Goal: Information Seeking & Learning: Check status

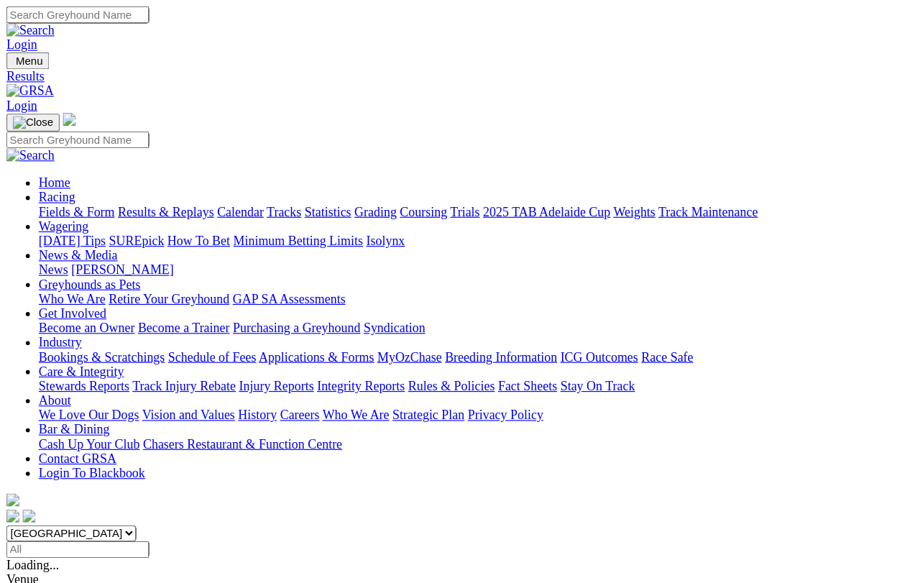
scroll to position [17, 0]
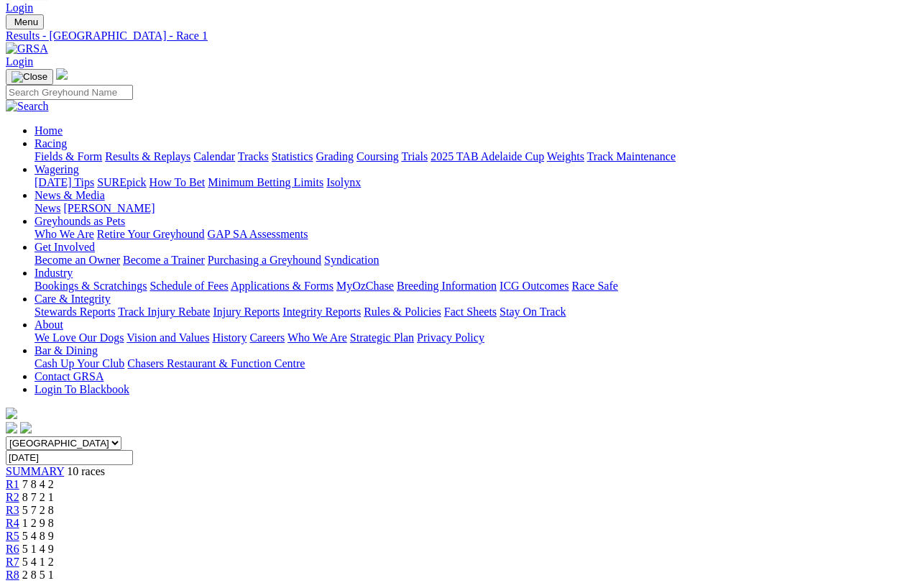
scroll to position [30, 0]
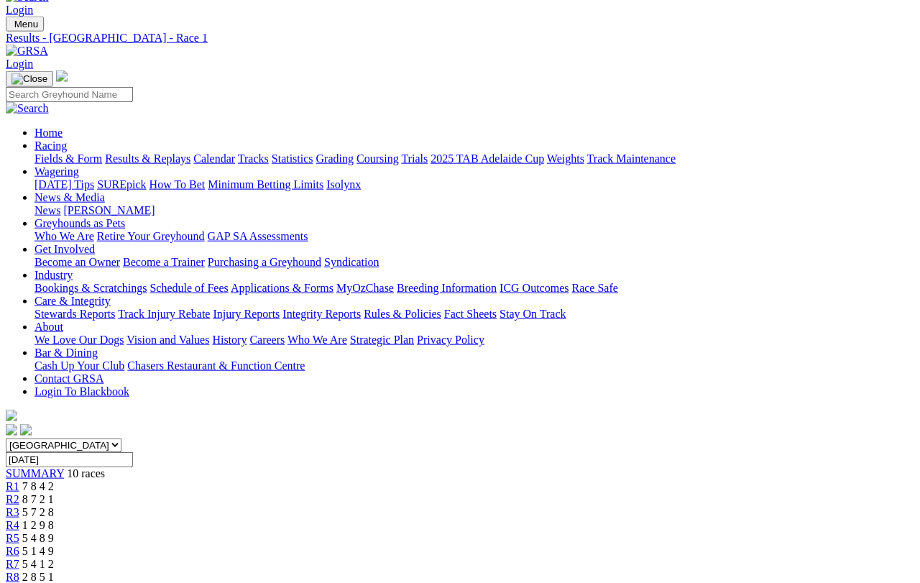
click at [19, 493] on span "R2" at bounding box center [13, 499] width 14 height 12
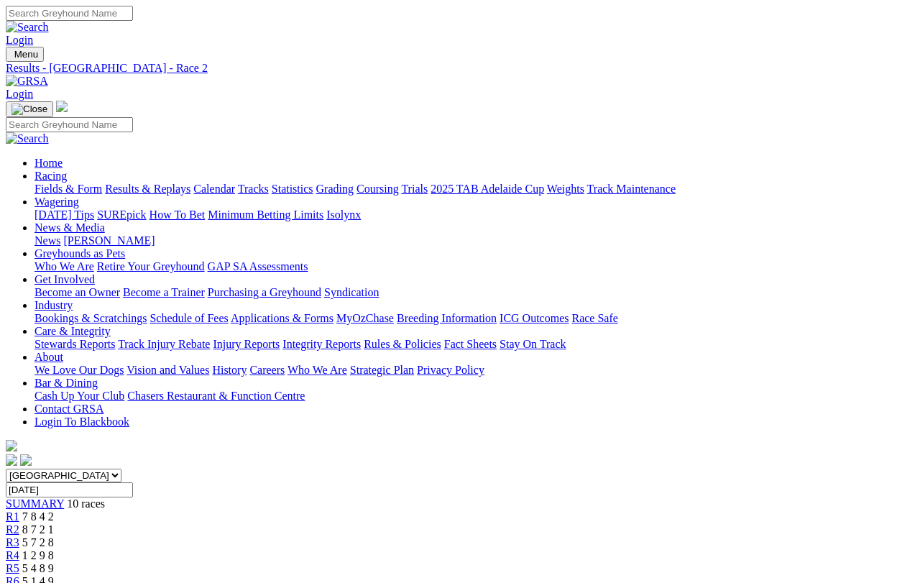
scroll to position [17, 0]
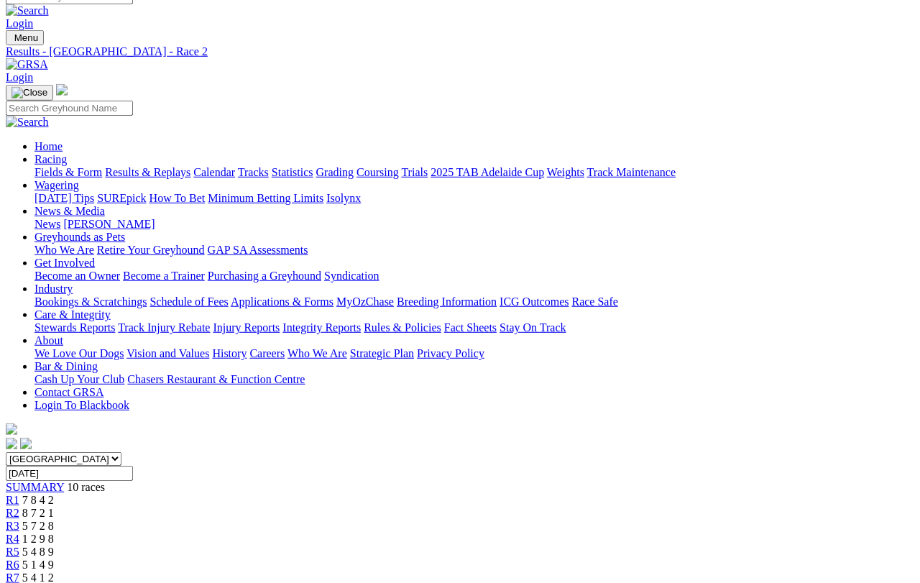
click at [19, 520] on link "R3" at bounding box center [13, 526] width 14 height 12
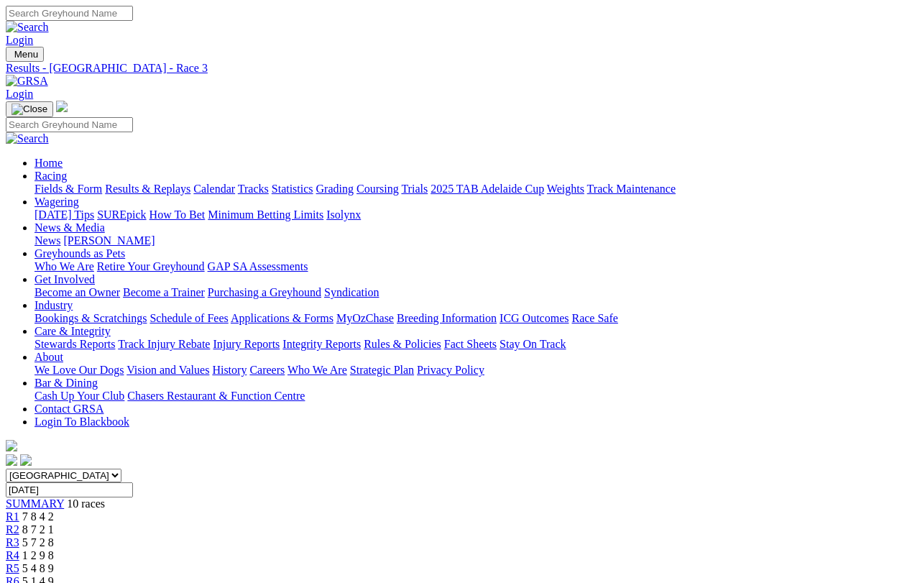
scroll to position [17, 0]
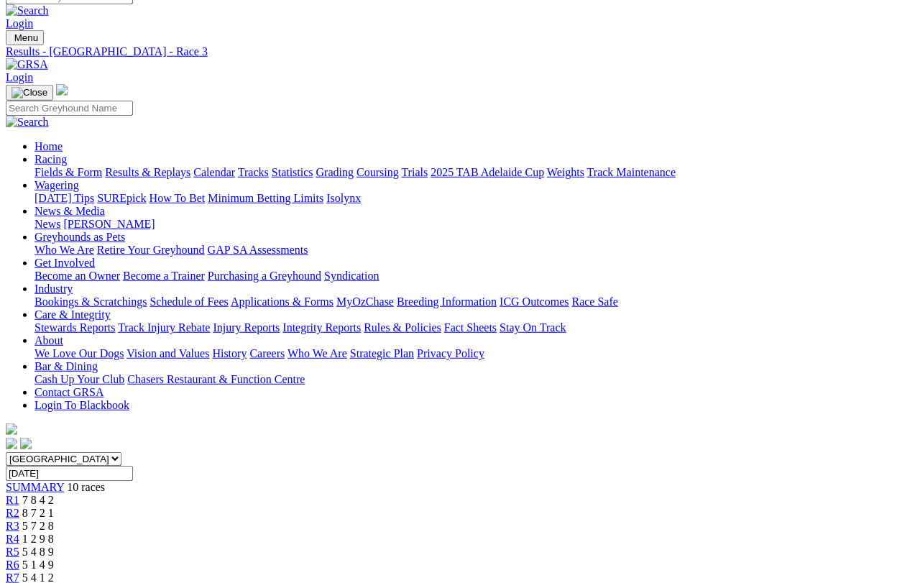
click at [19, 533] on link "R4" at bounding box center [13, 539] width 14 height 12
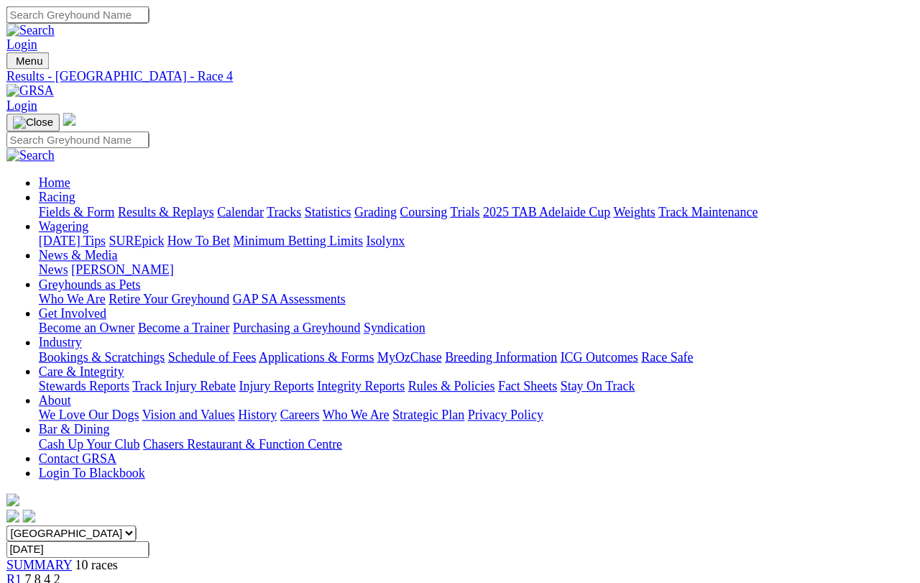
scroll to position [17, 0]
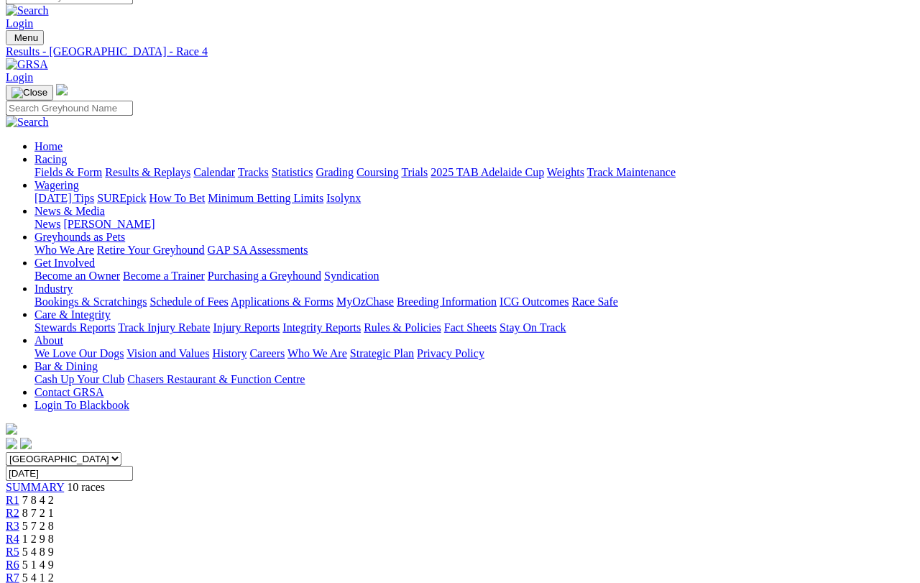
click at [54, 519] on span "5 4 8 9" at bounding box center [38, 551] width 32 height 12
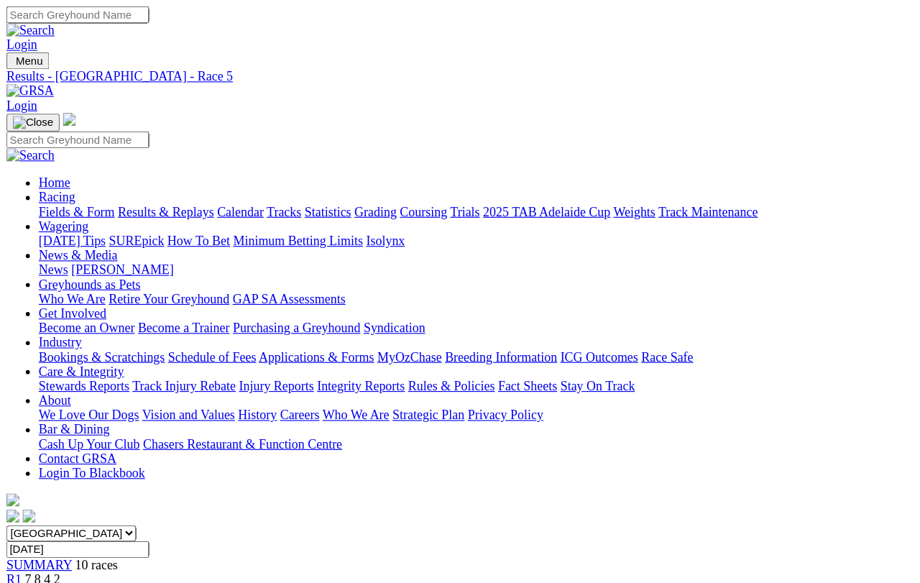
scroll to position [17, 0]
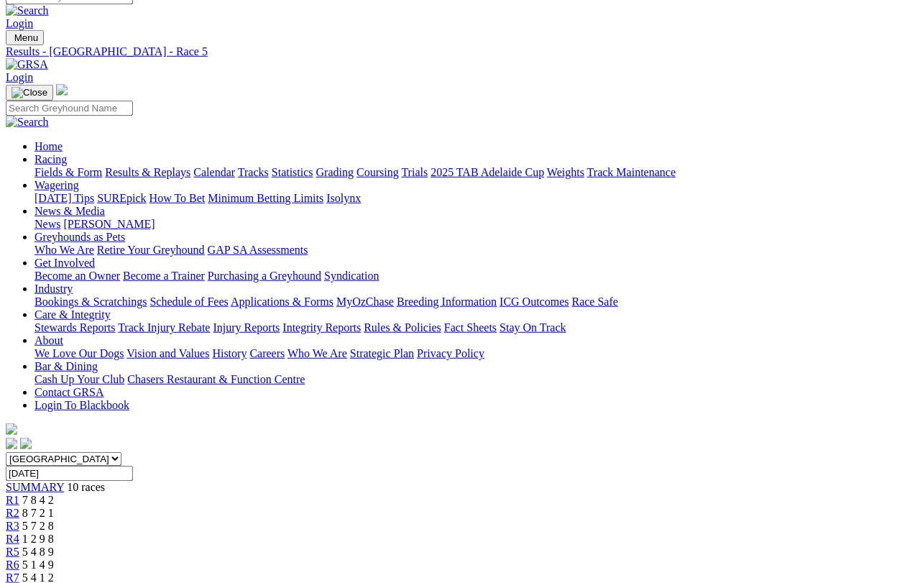
click at [19, 519] on link "R6" at bounding box center [13, 564] width 14 height 12
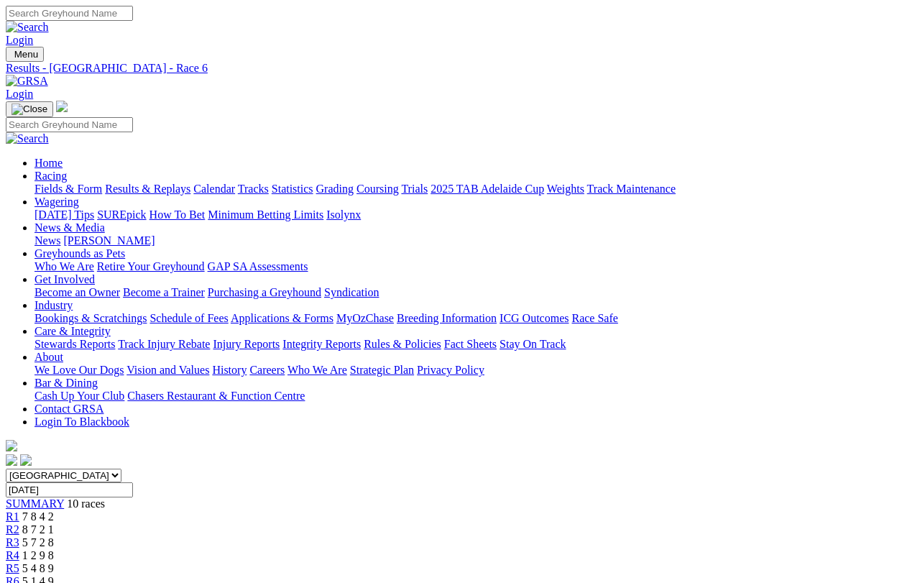
scroll to position [17, 0]
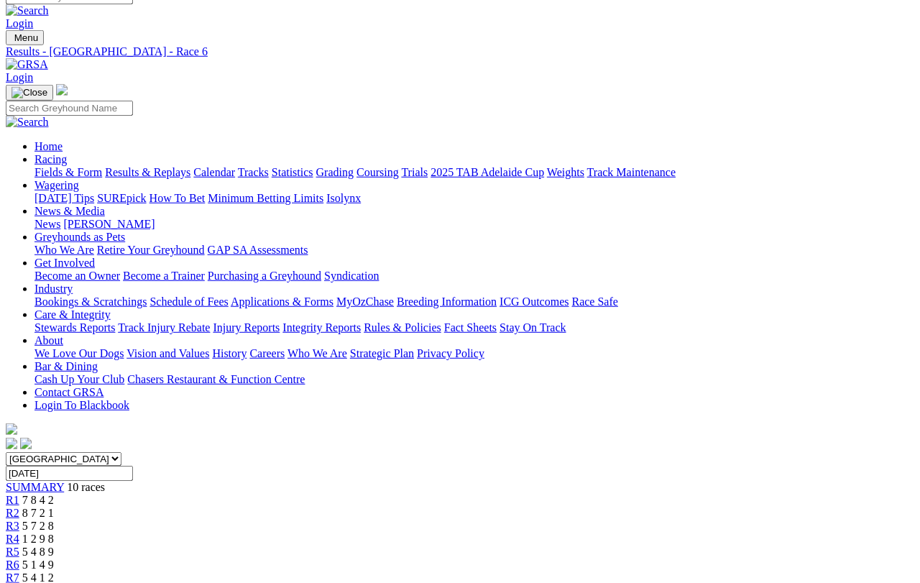
click at [19, 571] on span "R7" at bounding box center [13, 577] width 14 height 12
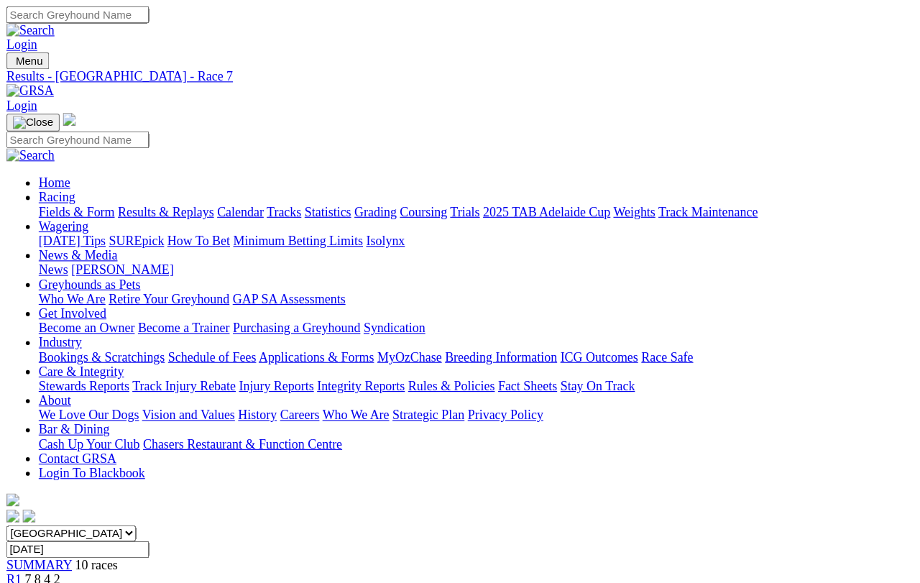
scroll to position [11, 0]
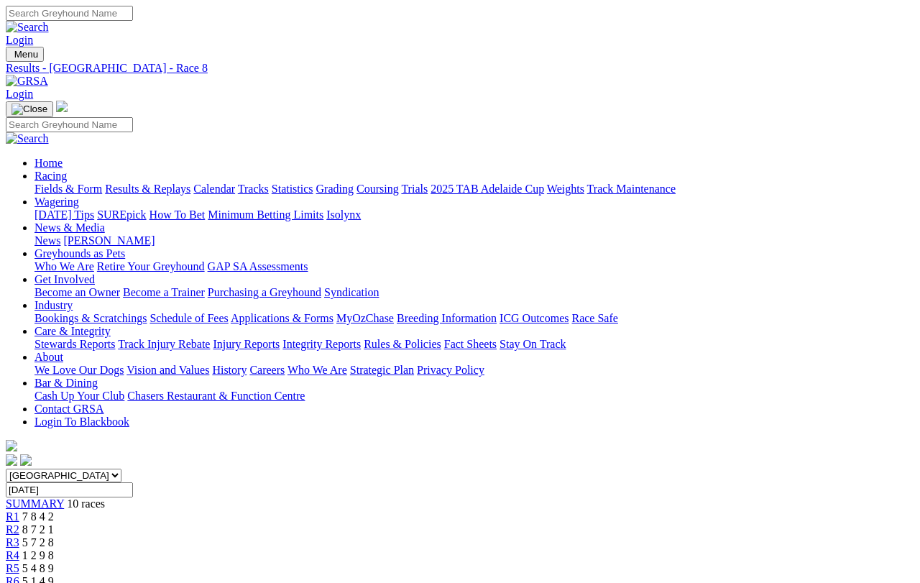
scroll to position [17, 0]
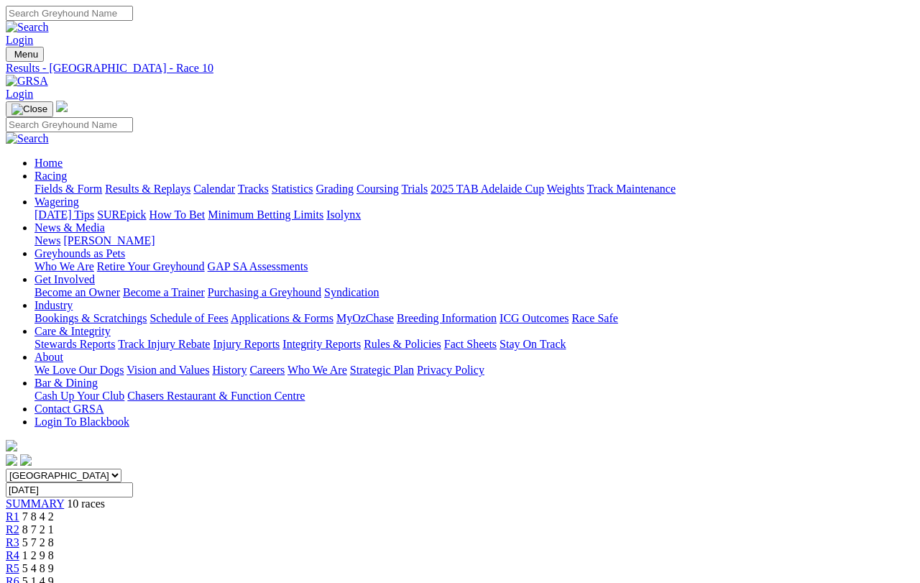
scroll to position [17, 0]
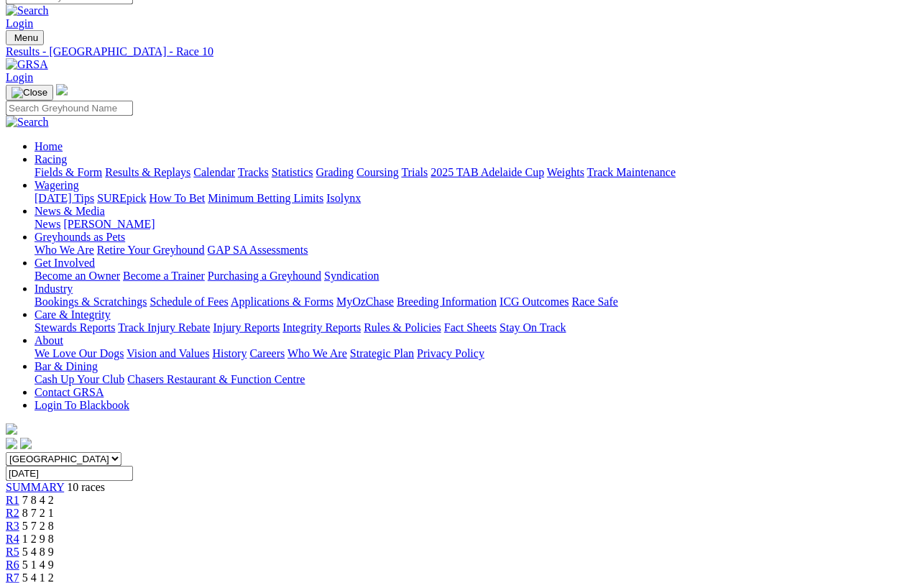
click at [19, 494] on span "R1" at bounding box center [13, 500] width 14 height 12
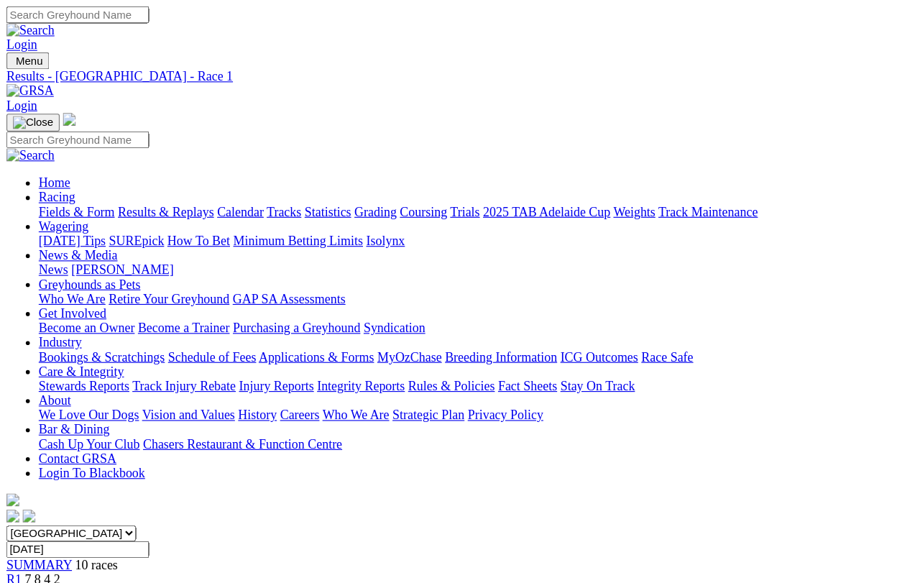
scroll to position [17, 0]
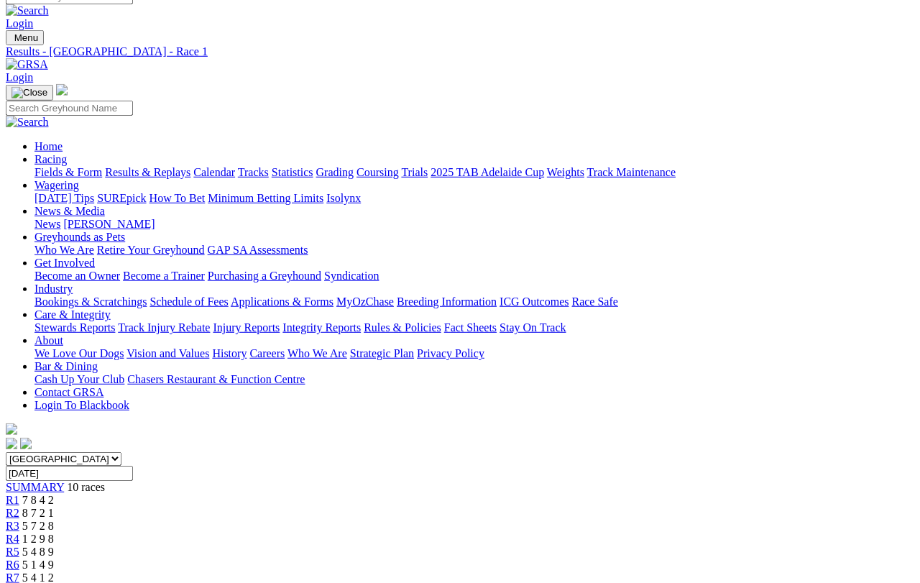
click at [19, 507] on span "R2" at bounding box center [13, 513] width 14 height 12
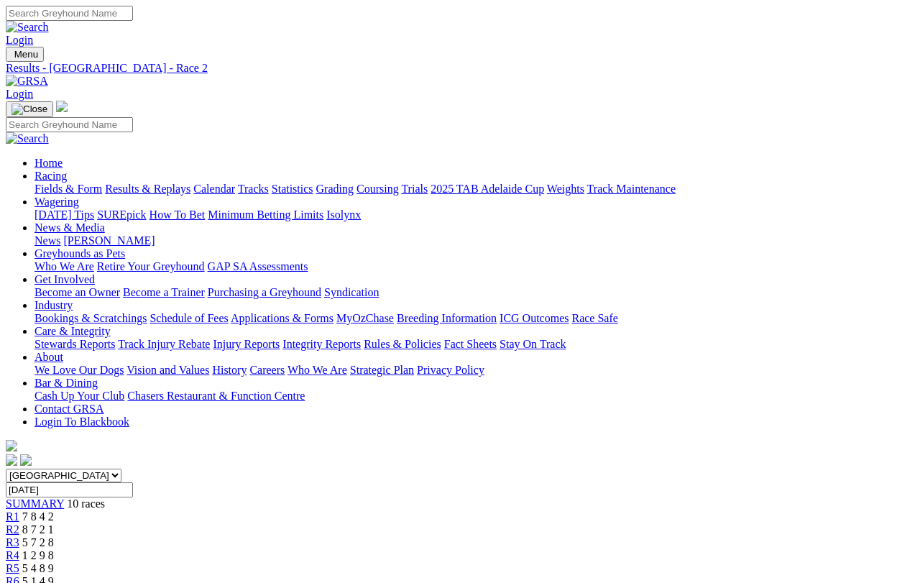
scroll to position [17, 0]
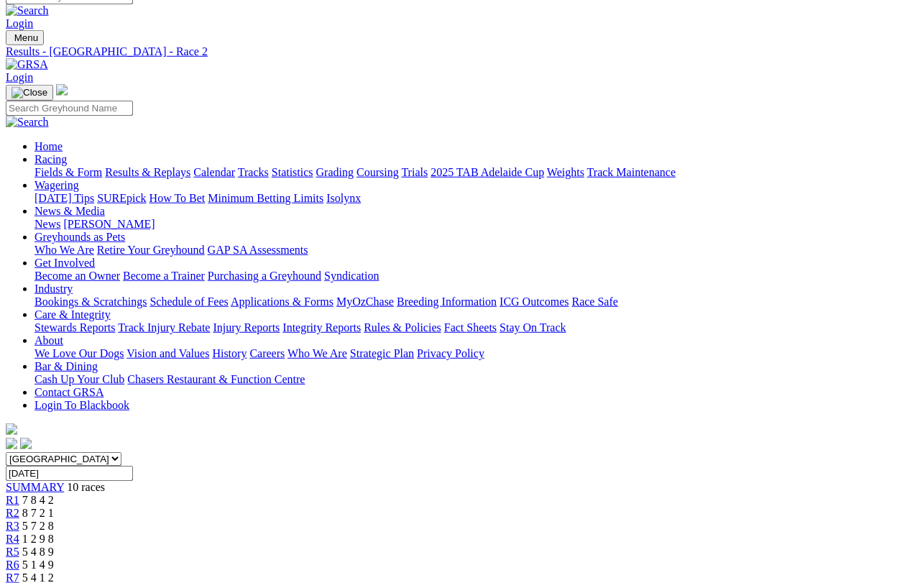
click at [19, 520] on link "R3" at bounding box center [13, 526] width 14 height 12
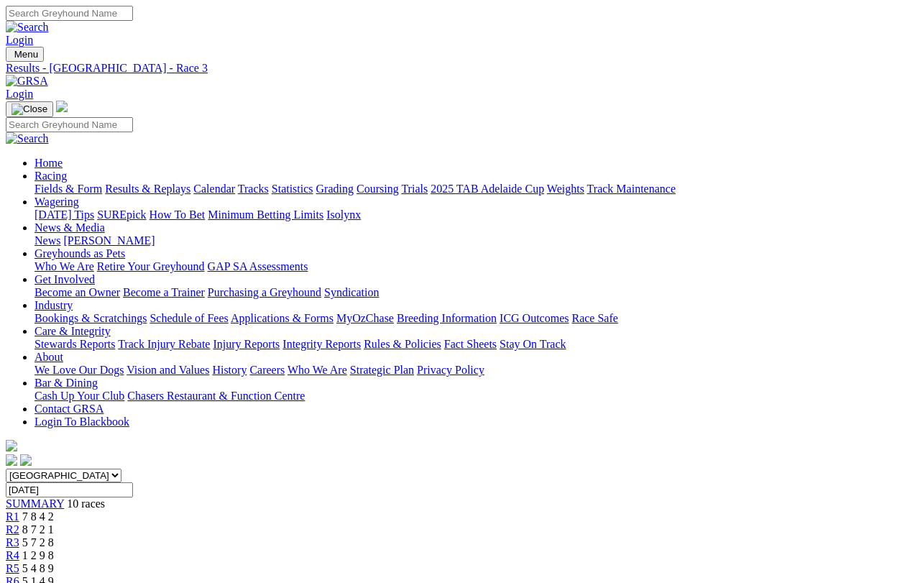
scroll to position [17, 0]
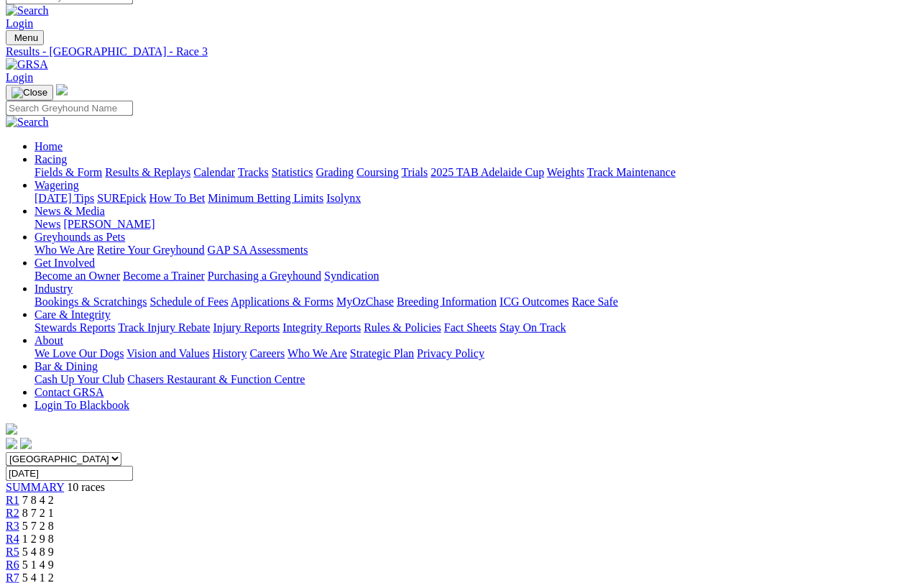
click at [19, 533] on span "R4" at bounding box center [13, 539] width 14 height 12
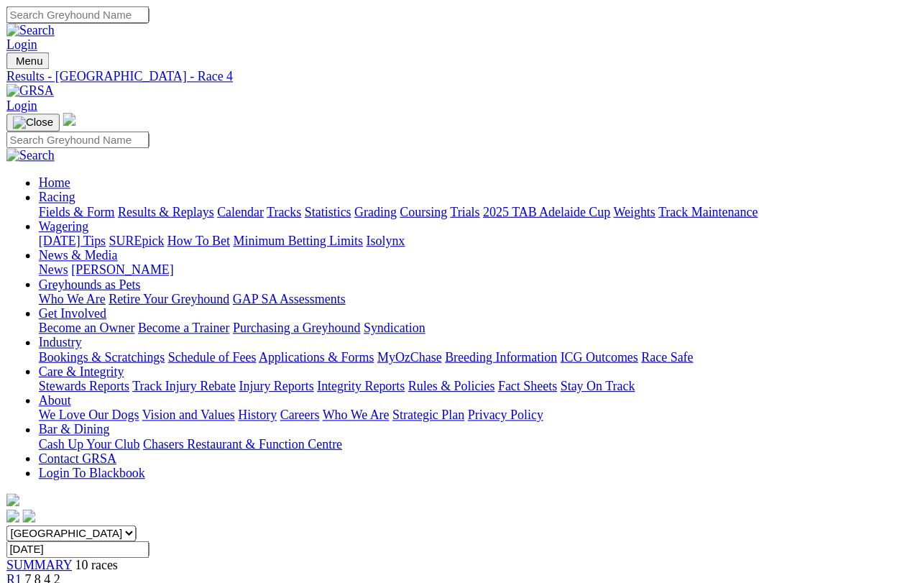
scroll to position [17, 0]
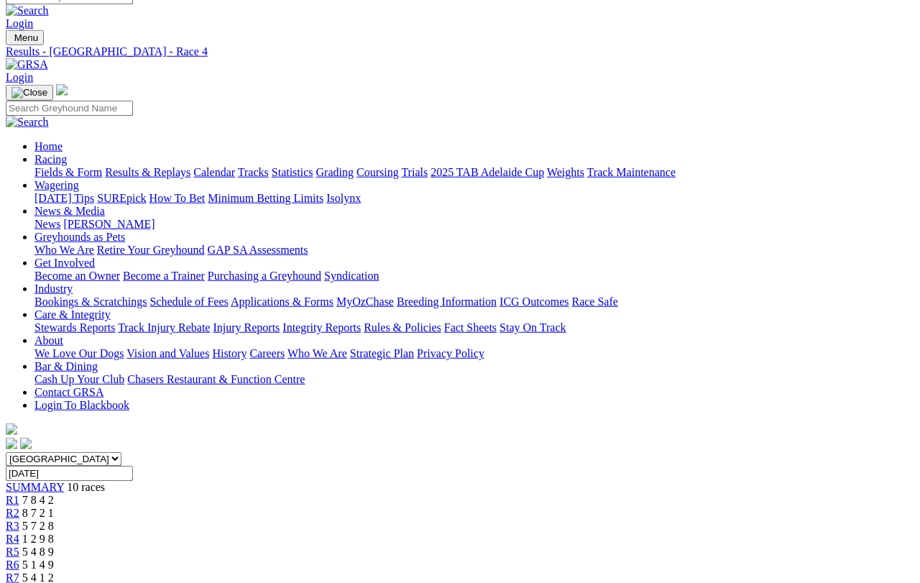
click at [19, 519] on link "R5" at bounding box center [13, 551] width 14 height 12
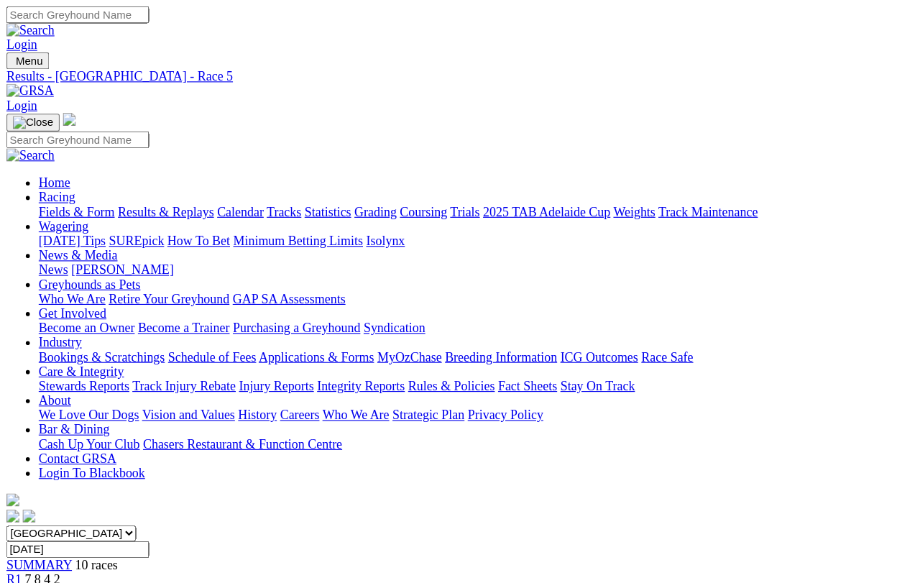
scroll to position [17, 0]
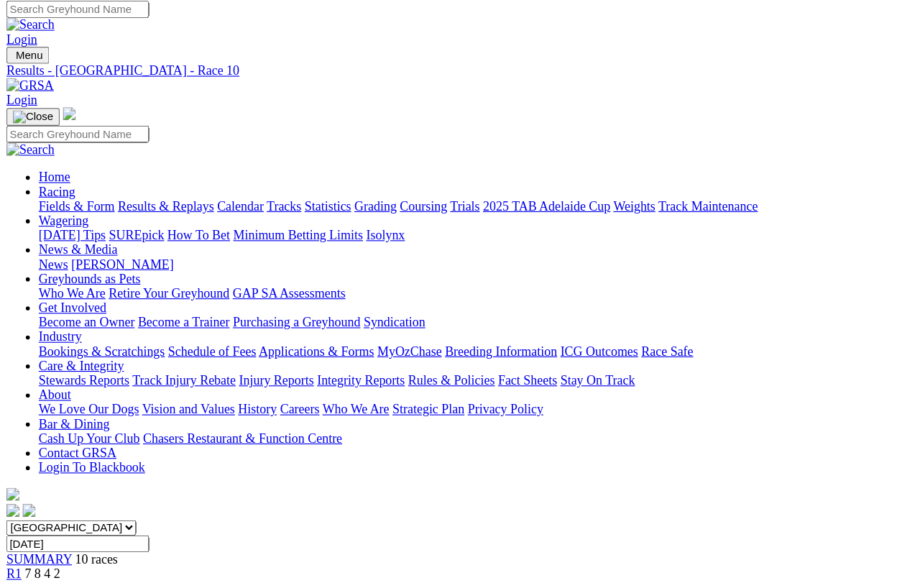
scroll to position [16, 0]
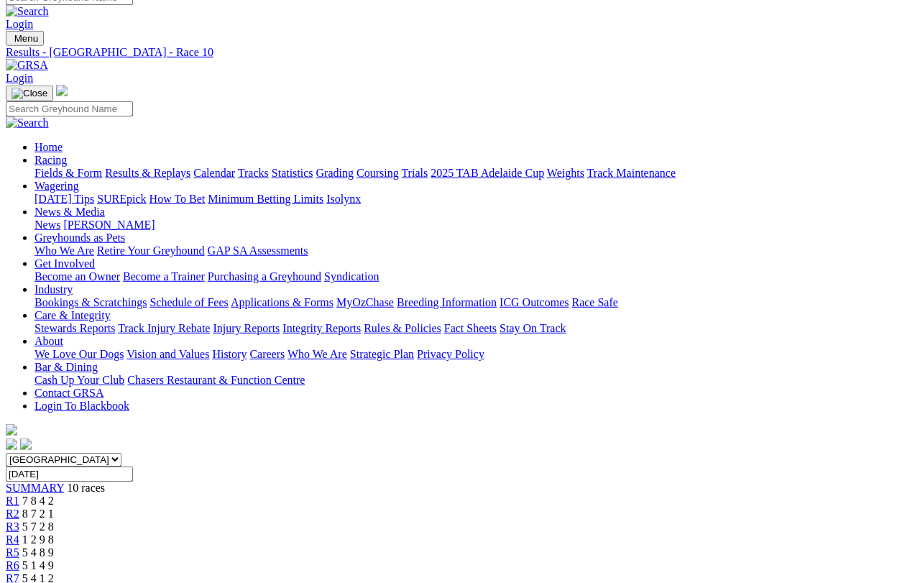
click at [19, 494] on link "R1" at bounding box center [13, 500] width 14 height 12
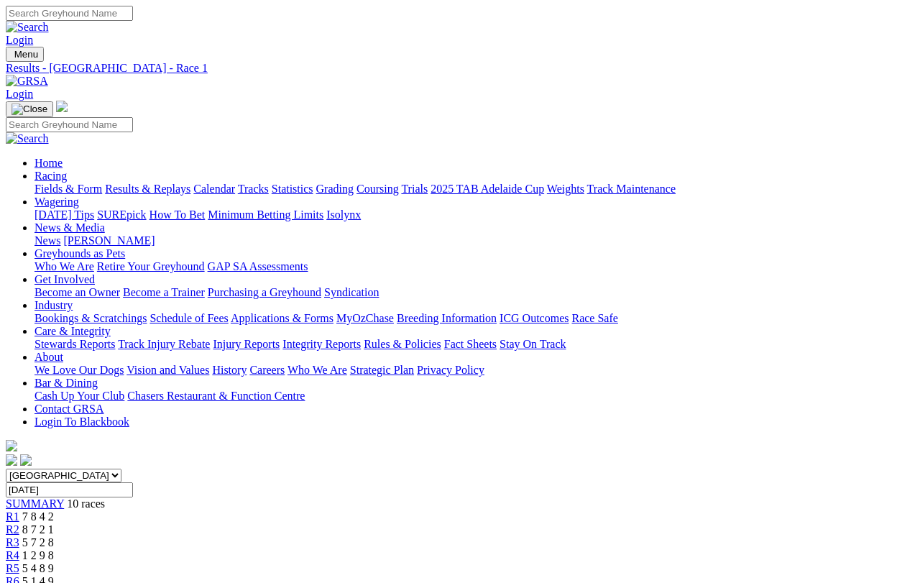
scroll to position [17, 0]
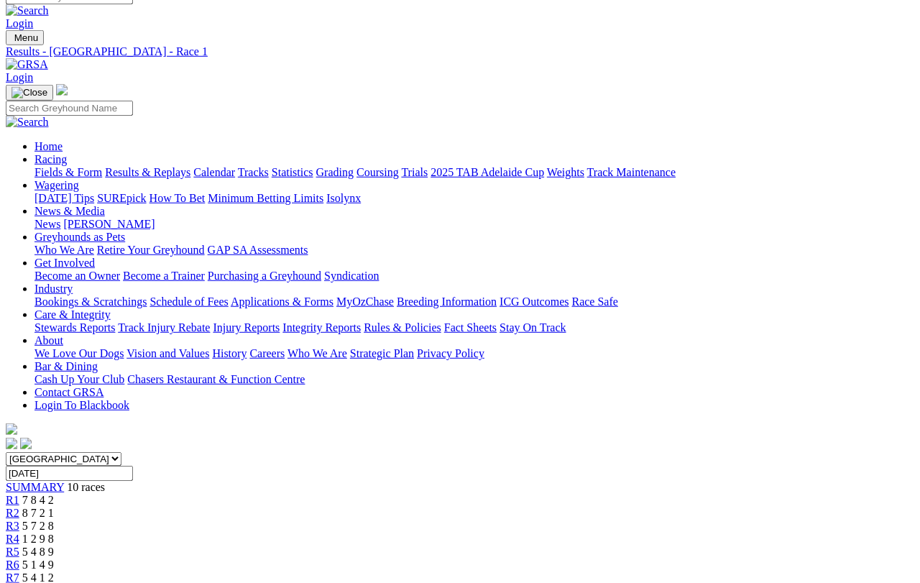
click at [19, 507] on link "R2" at bounding box center [13, 513] width 14 height 12
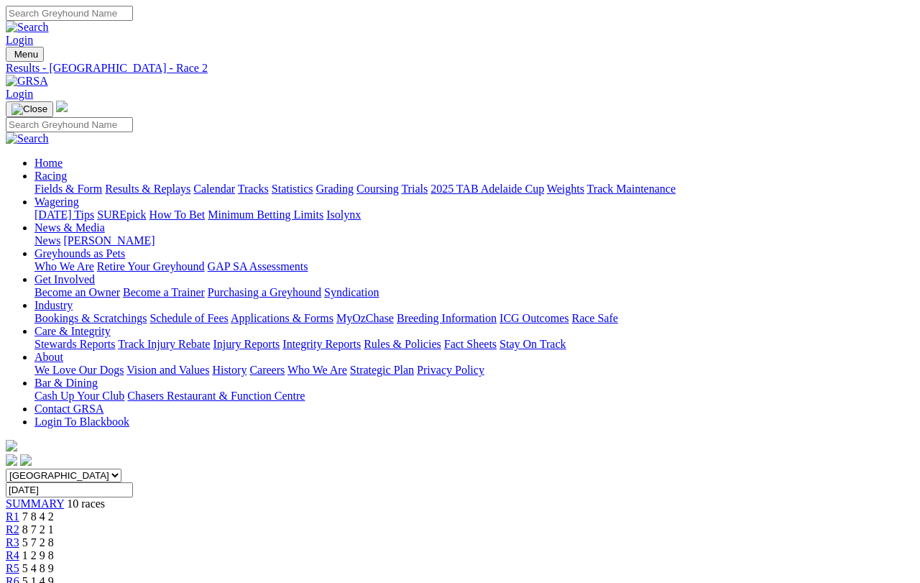
scroll to position [17, 0]
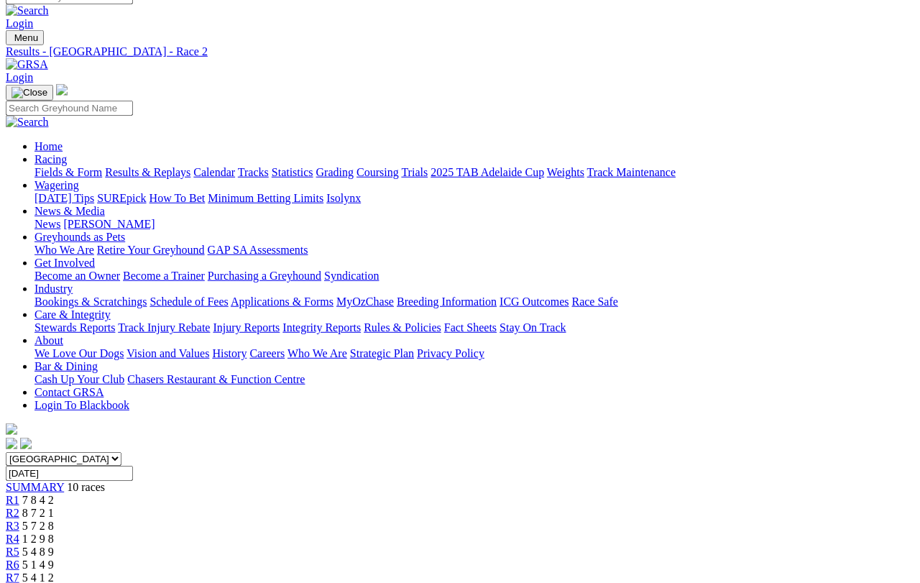
click at [19, 520] on span "R3" at bounding box center [13, 526] width 14 height 12
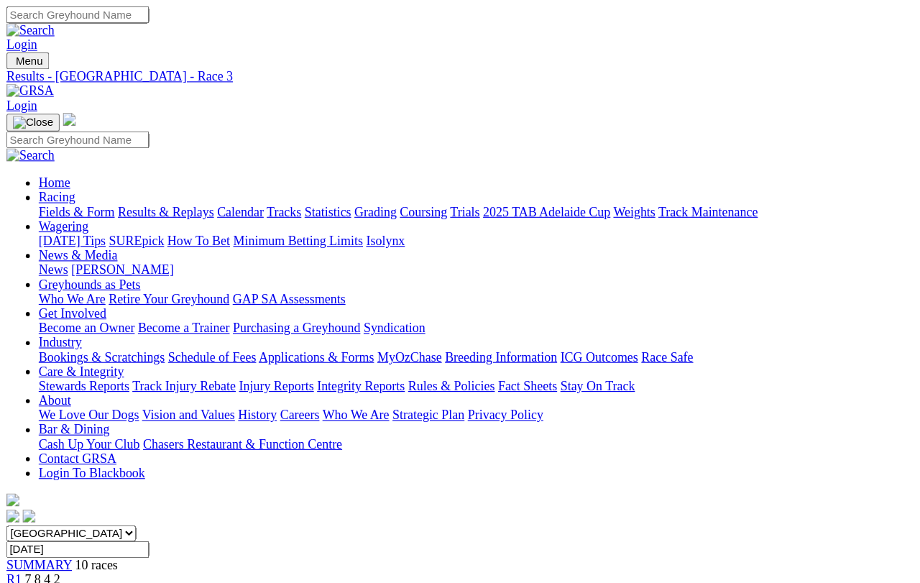
scroll to position [17, 0]
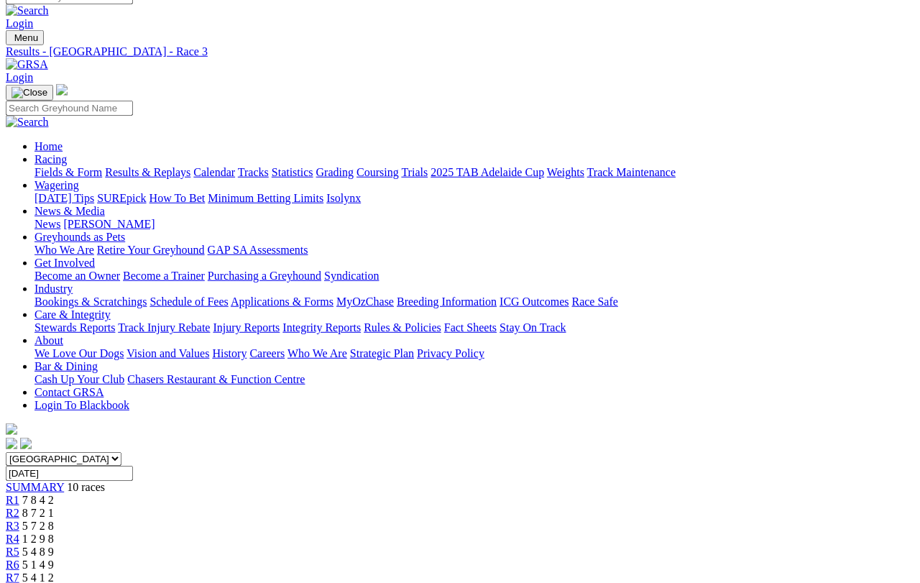
click at [19, 519] on link "R4" at bounding box center [13, 539] width 14 height 12
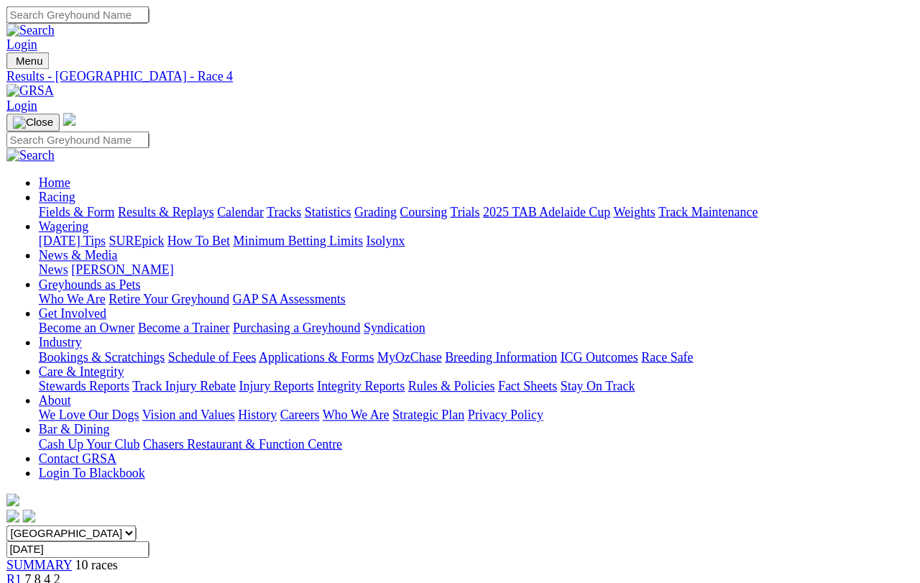
scroll to position [17, 0]
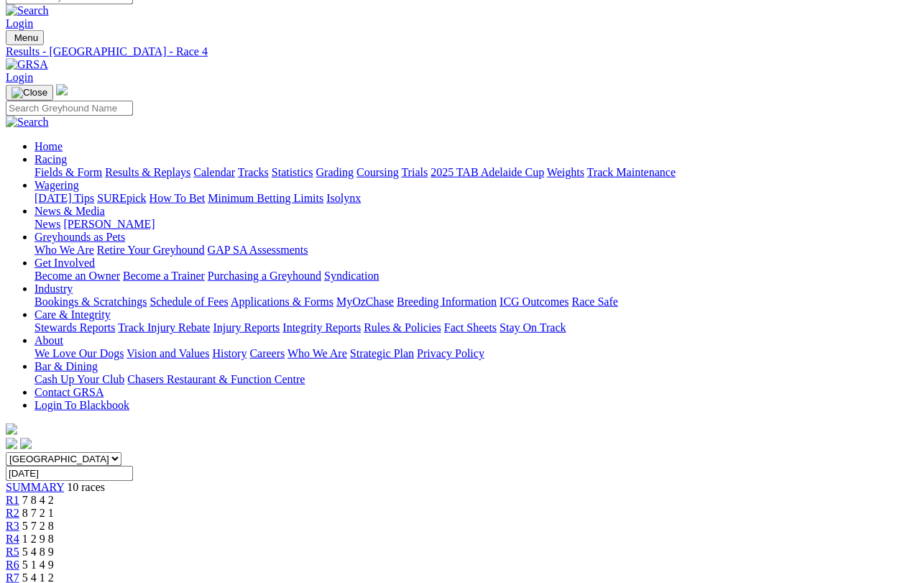
click at [19, 519] on span "R5" at bounding box center [13, 551] width 14 height 12
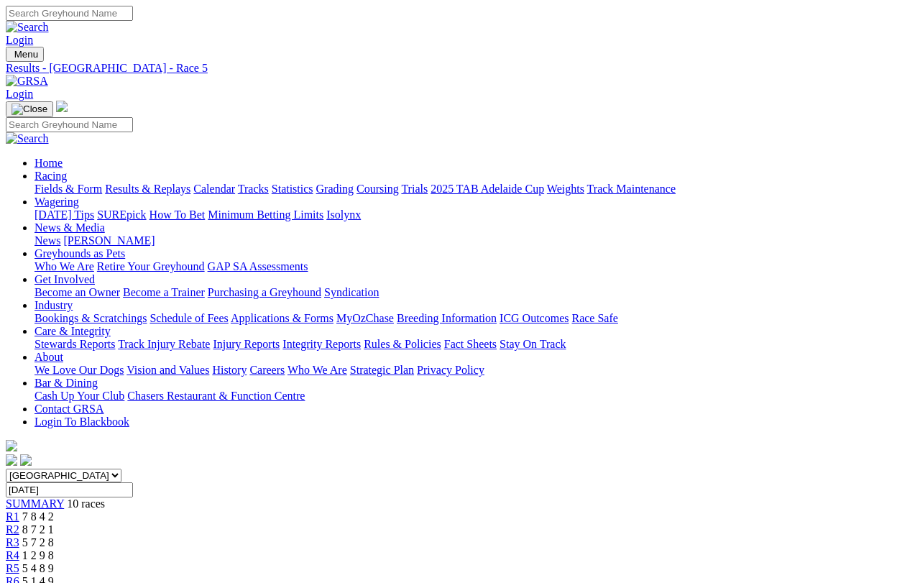
scroll to position [17, 0]
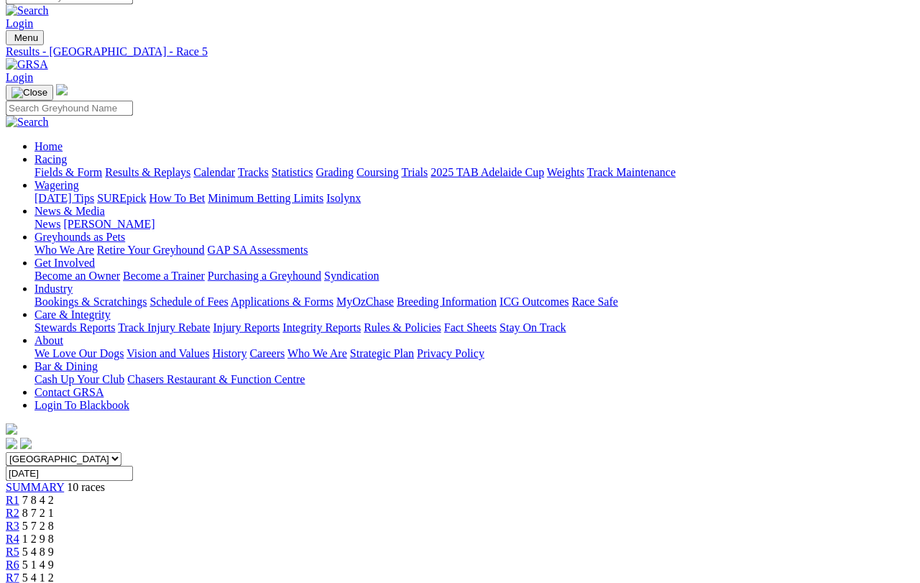
click at [19, 558] on span "R6" at bounding box center [13, 564] width 14 height 12
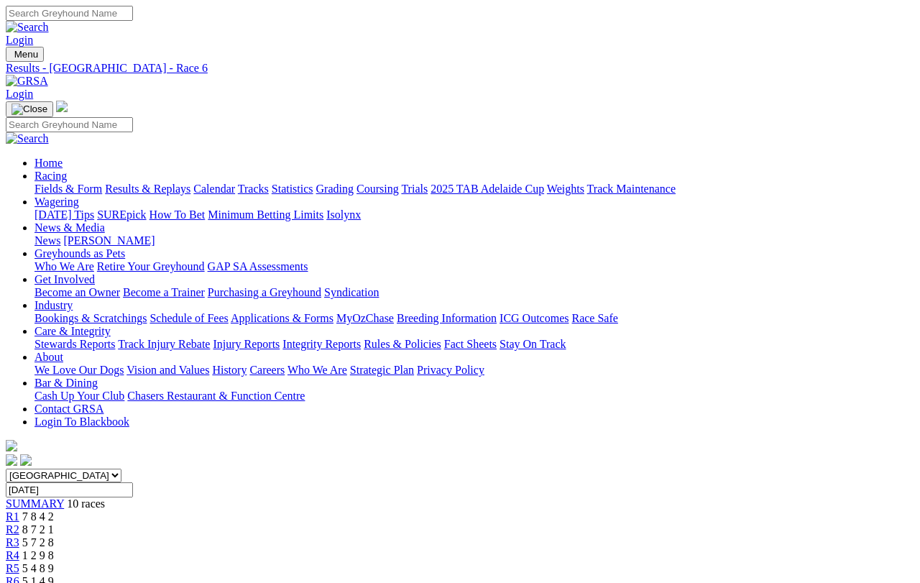
scroll to position [17, 0]
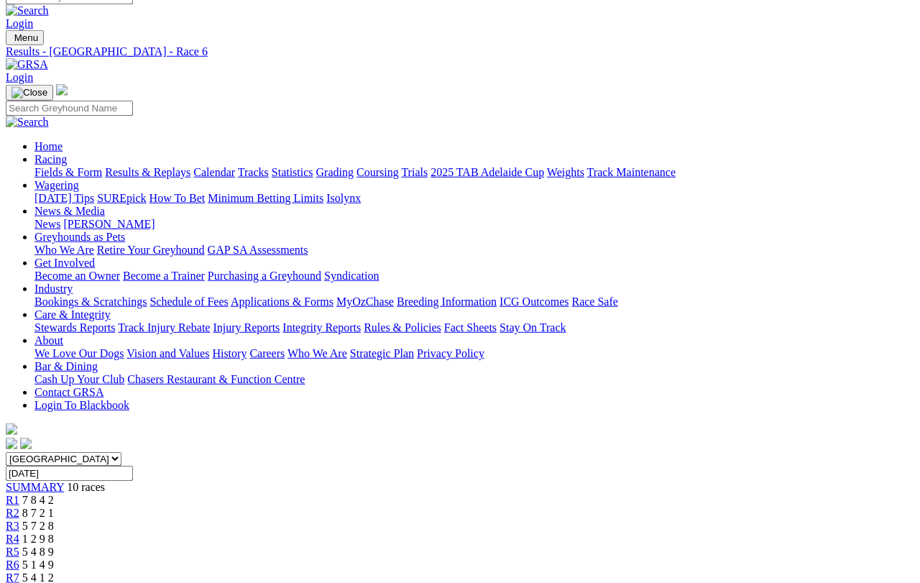
click at [19, 571] on span "R7" at bounding box center [13, 577] width 14 height 12
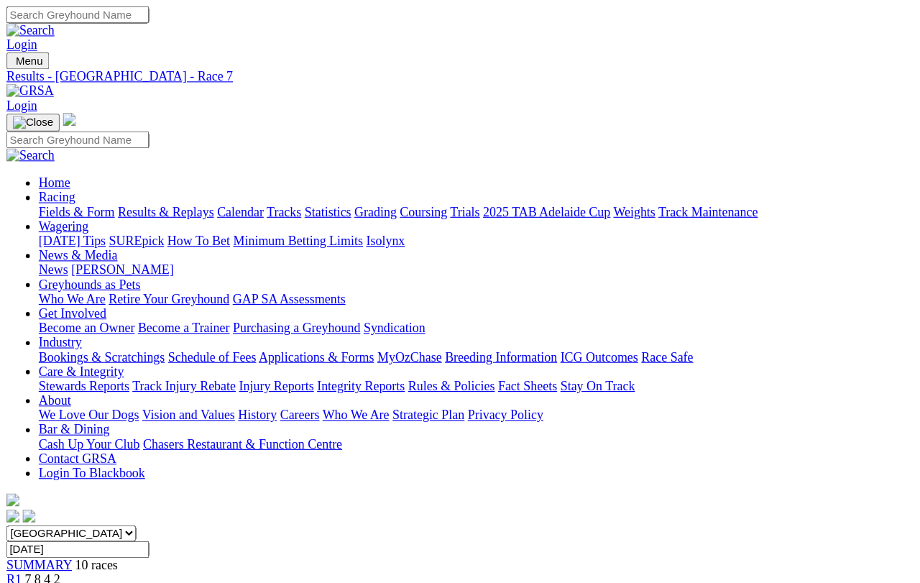
scroll to position [17, 0]
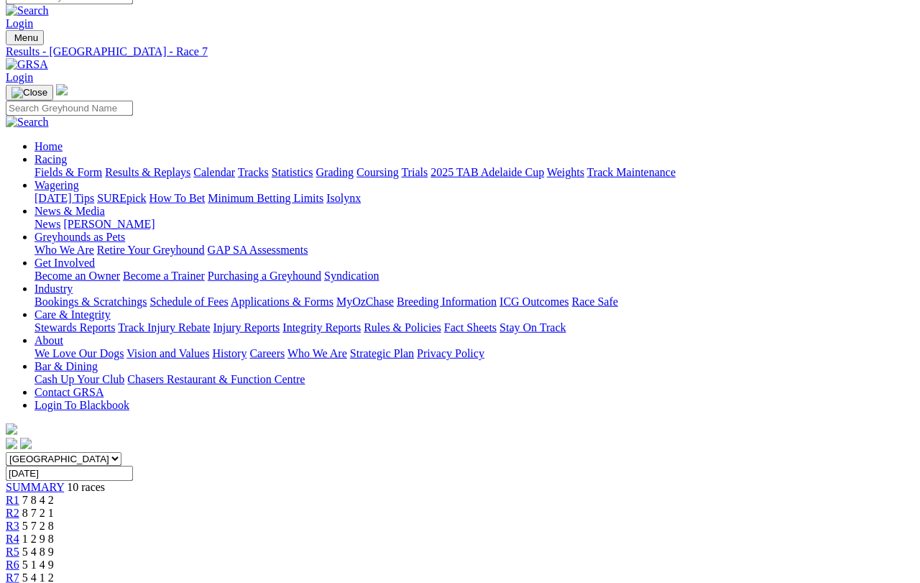
click at [19, 519] on span "R8" at bounding box center [13, 590] width 14 height 12
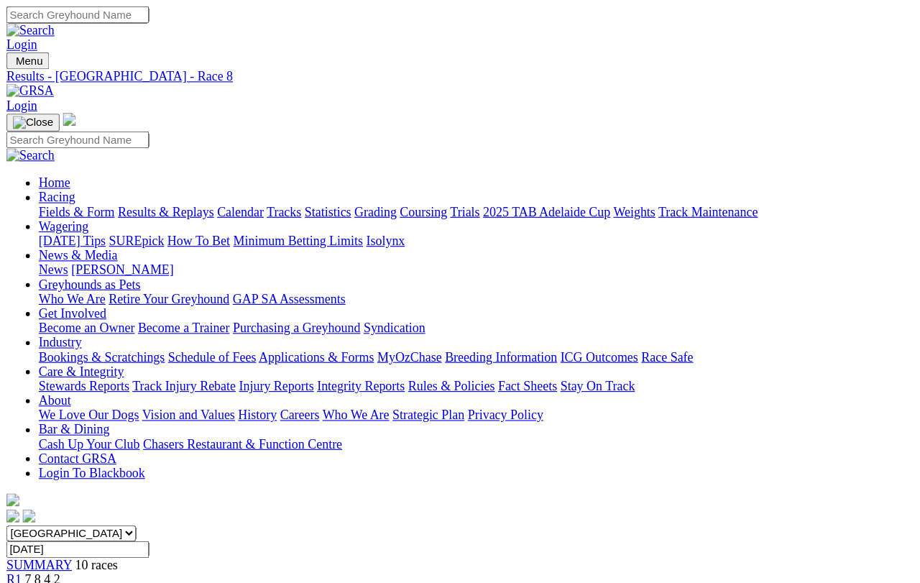
scroll to position [17, 0]
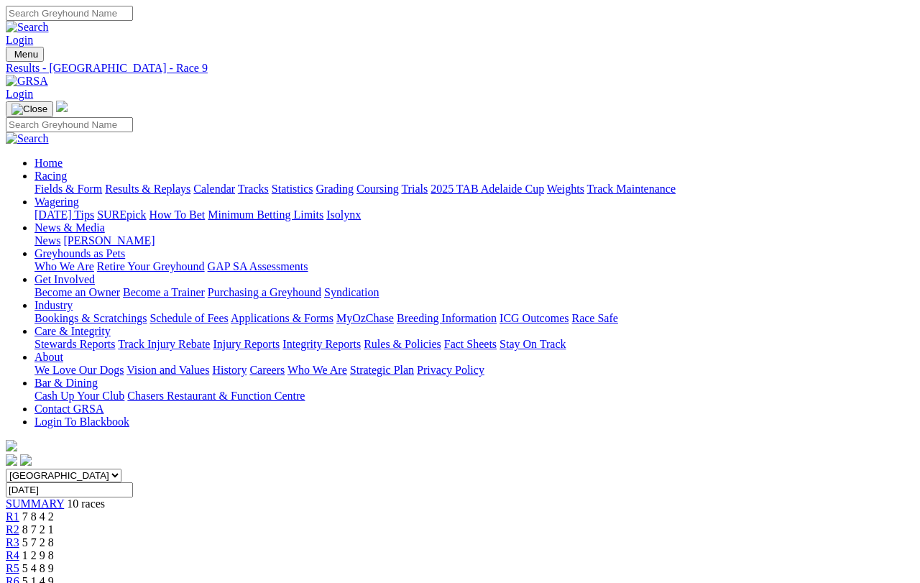
scroll to position [17, 0]
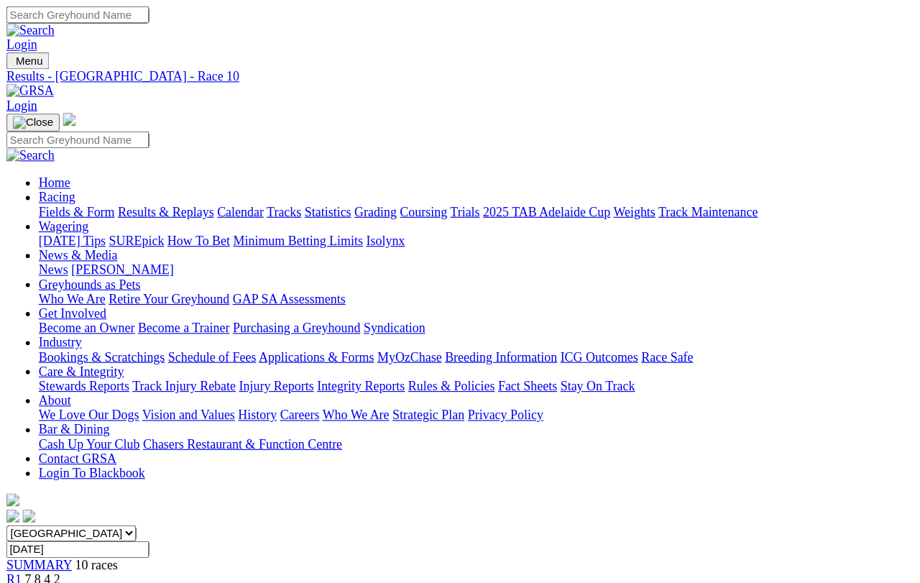
scroll to position [17, 0]
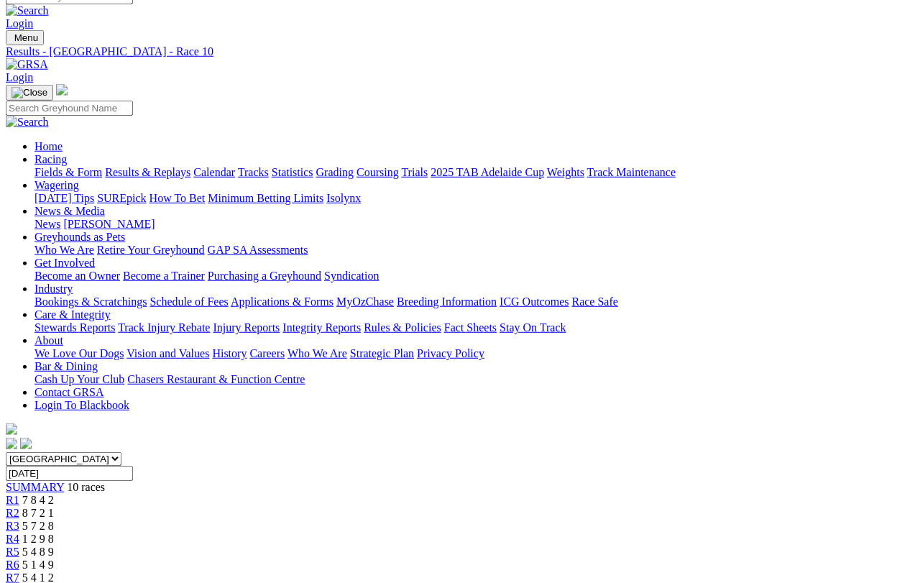
click at [19, 494] on link "R1" at bounding box center [13, 500] width 14 height 12
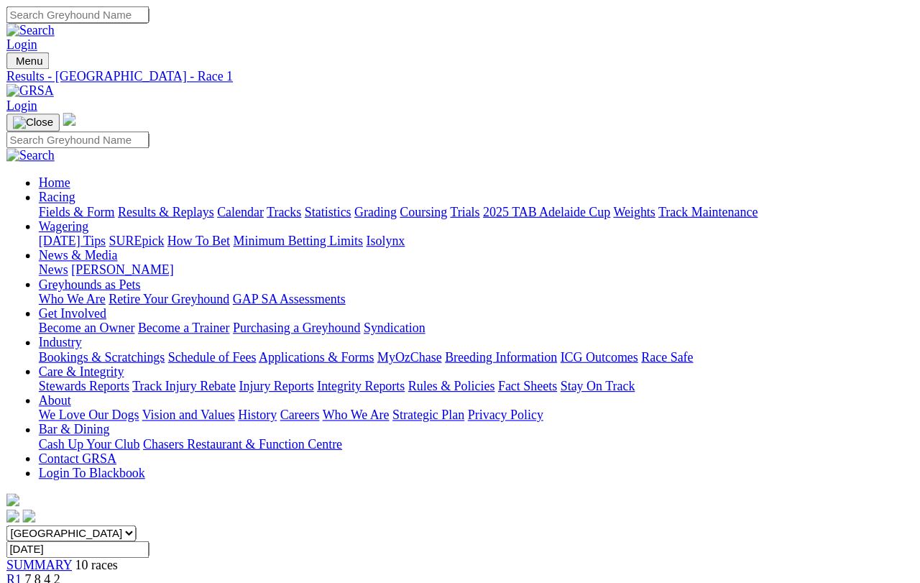
scroll to position [17, 0]
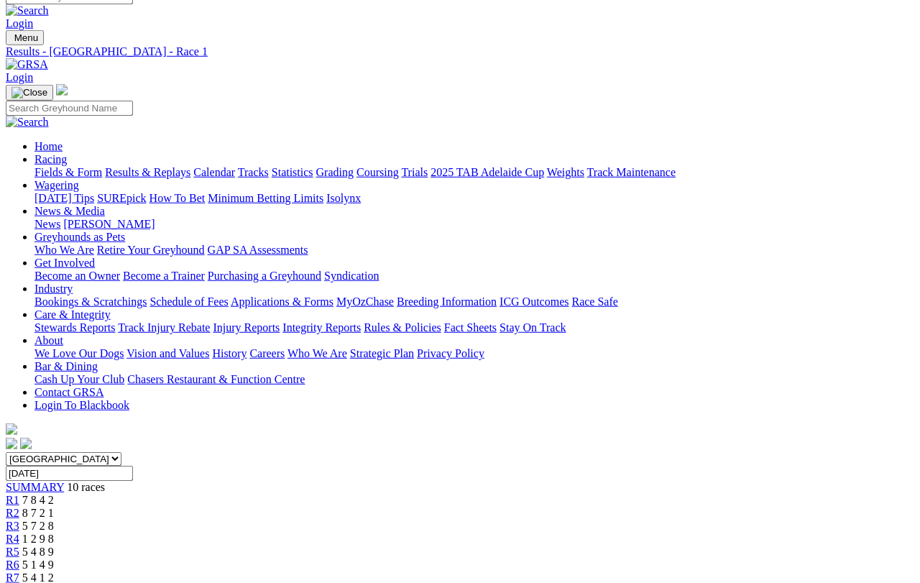
click at [19, 507] on span "R2" at bounding box center [13, 513] width 14 height 12
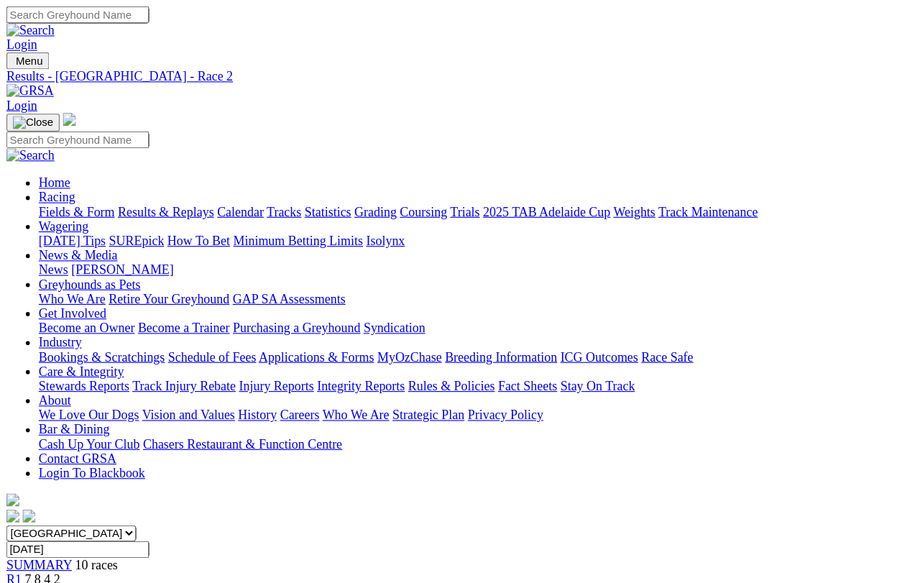
scroll to position [17, 0]
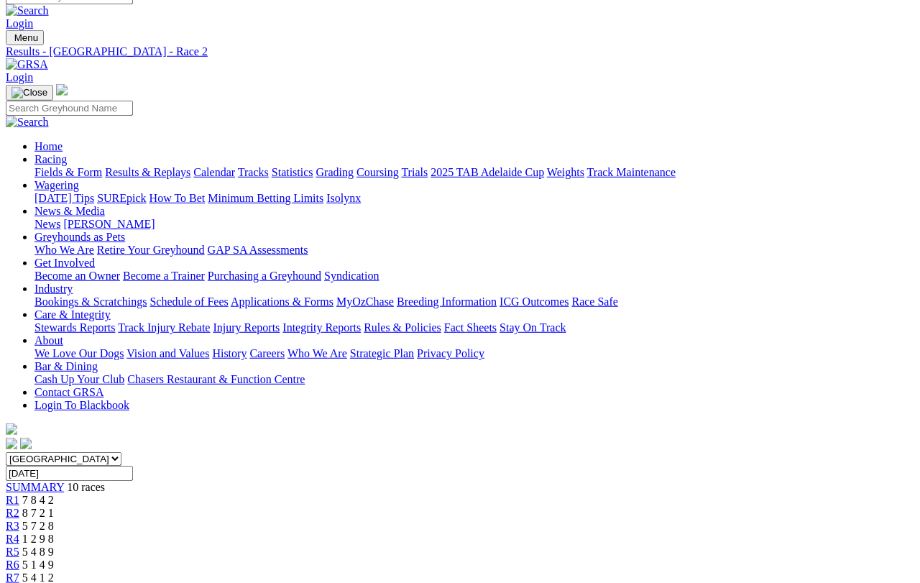
click at [19, 519] on span "R3" at bounding box center [13, 526] width 14 height 12
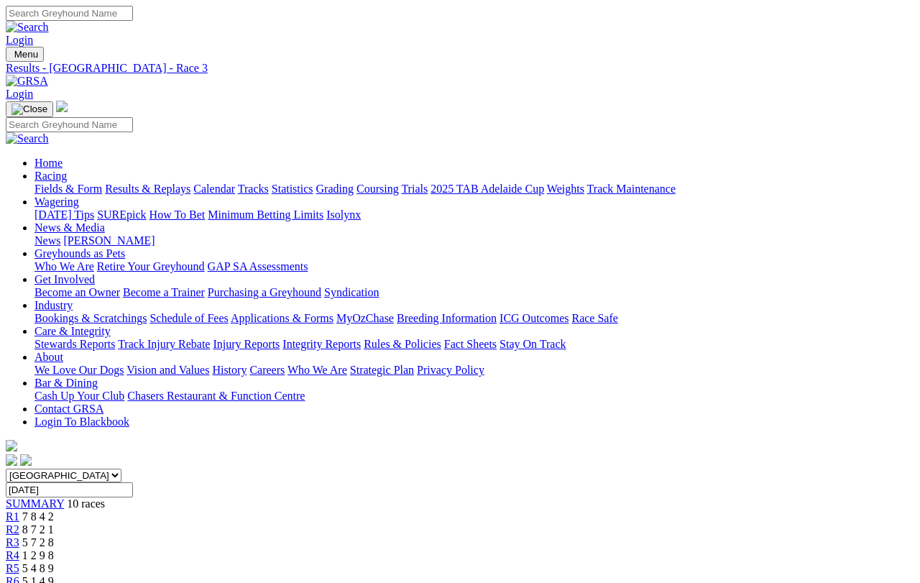
scroll to position [17, 0]
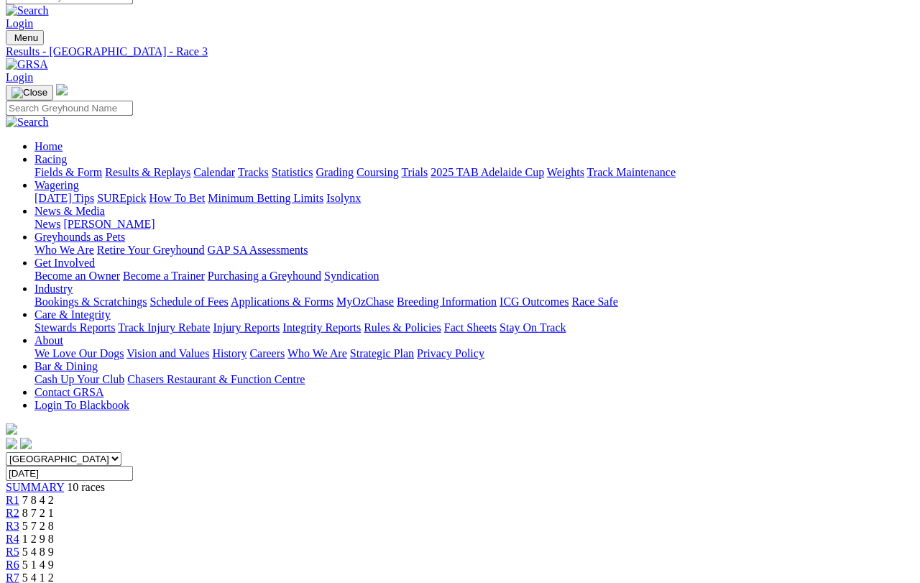
click at [19, 533] on link "R4" at bounding box center [13, 539] width 14 height 12
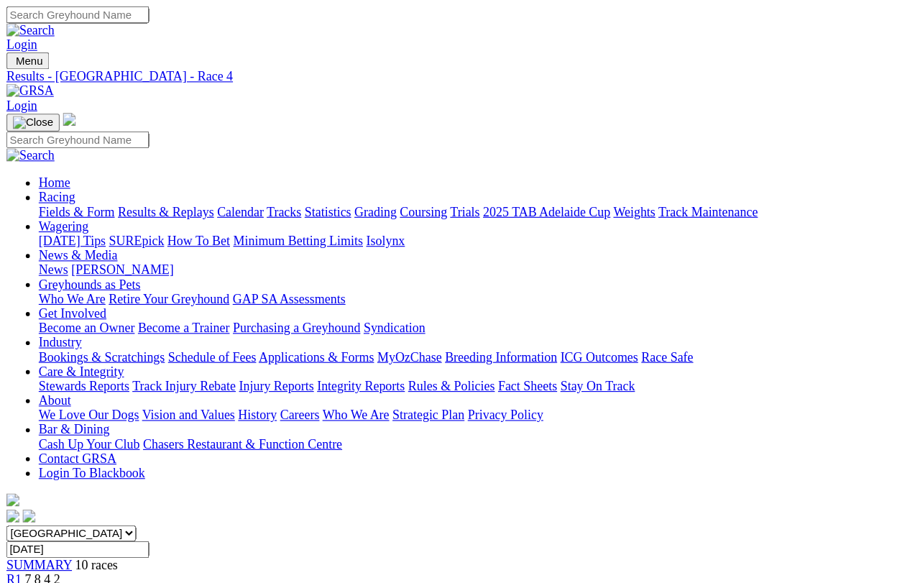
scroll to position [17, 0]
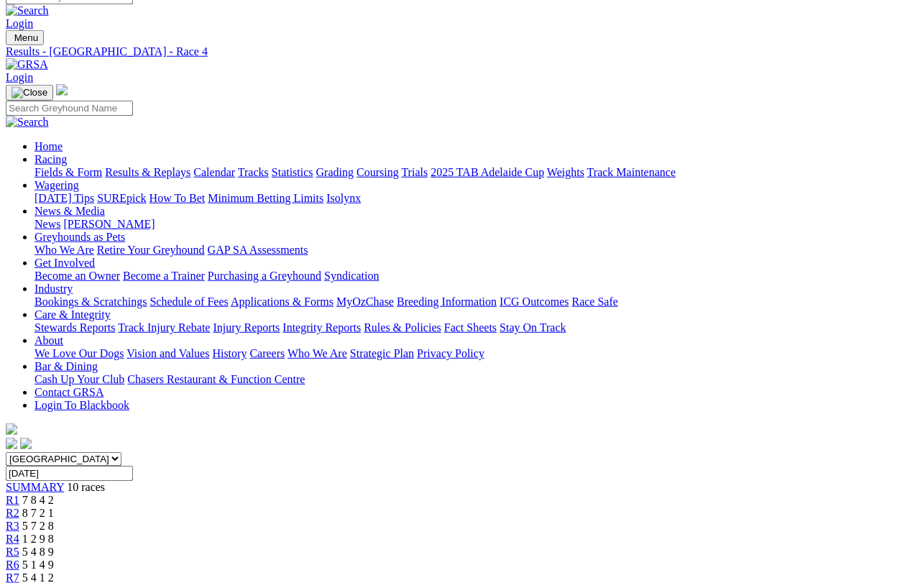
click at [19, 519] on span "R5" at bounding box center [13, 551] width 14 height 12
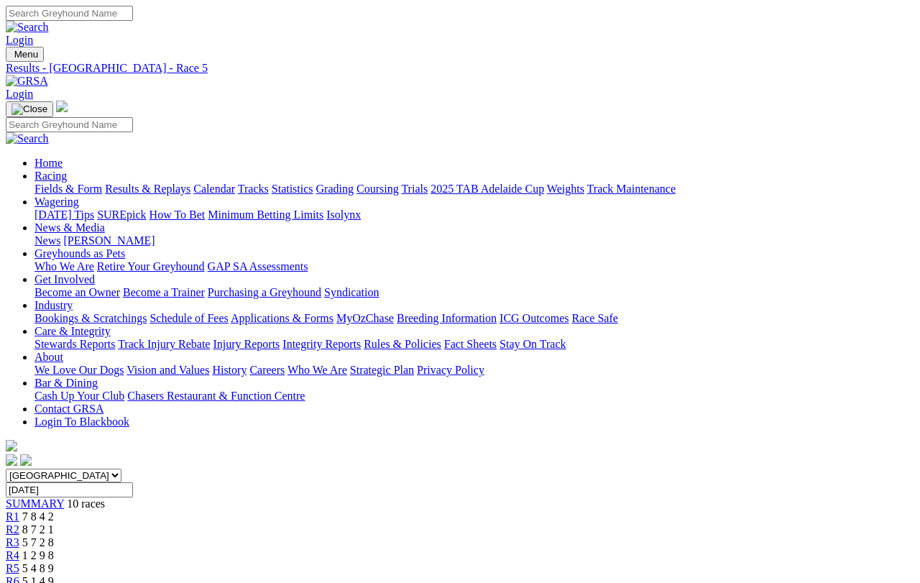
scroll to position [17, 0]
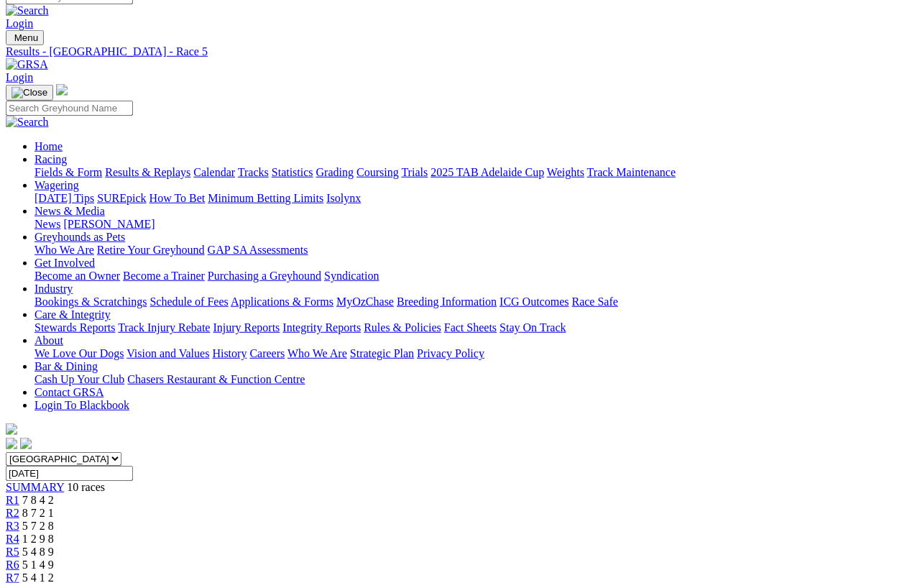
click at [19, 558] on span "R6" at bounding box center [13, 564] width 14 height 12
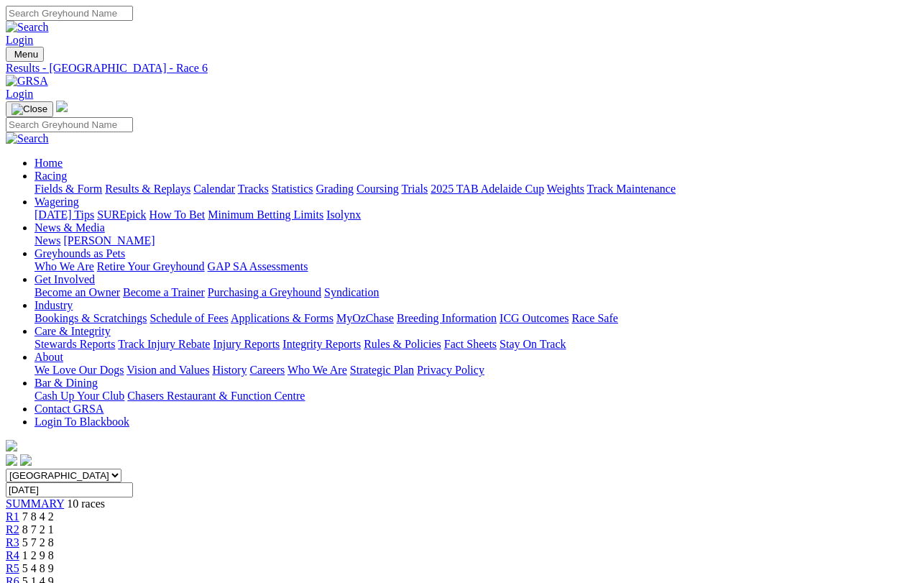
scroll to position [17, 0]
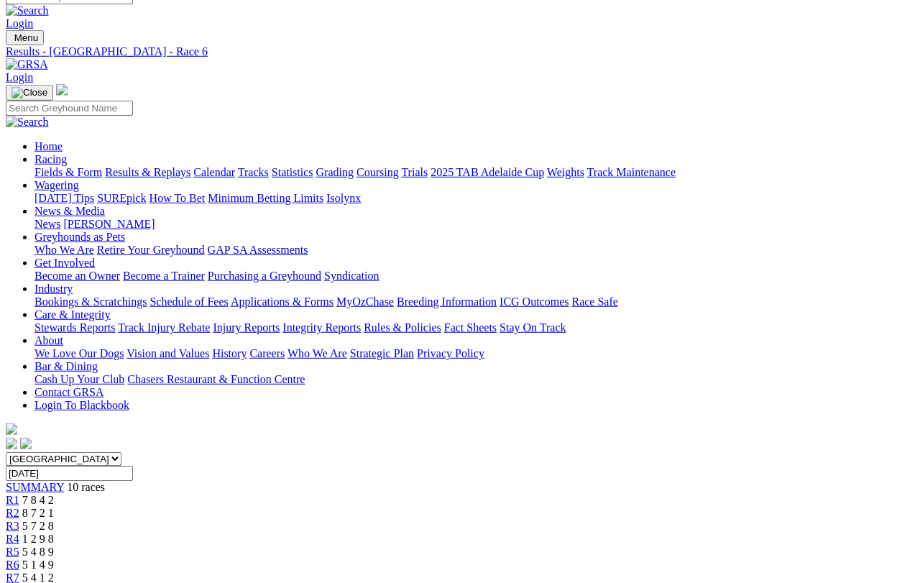
click at [19, 571] on span "R7" at bounding box center [13, 577] width 14 height 12
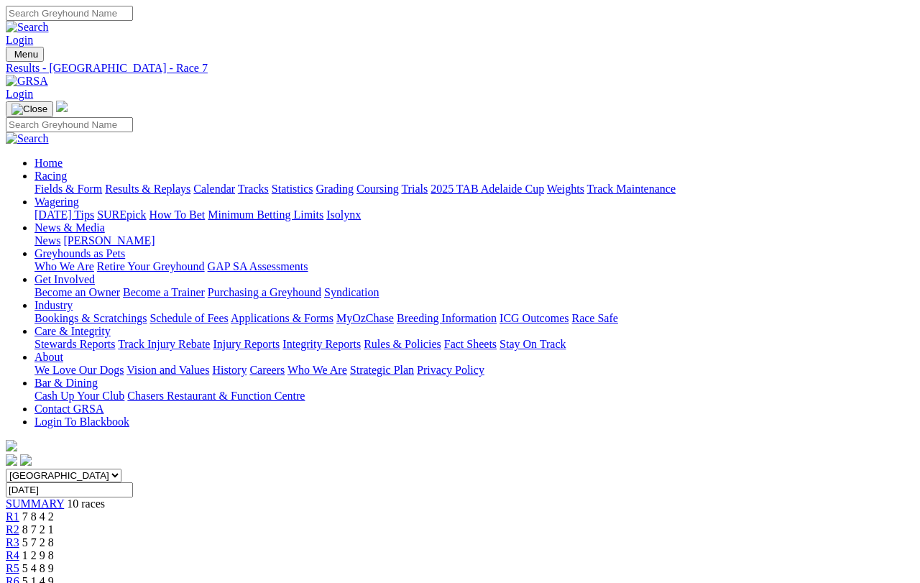
scroll to position [17, 0]
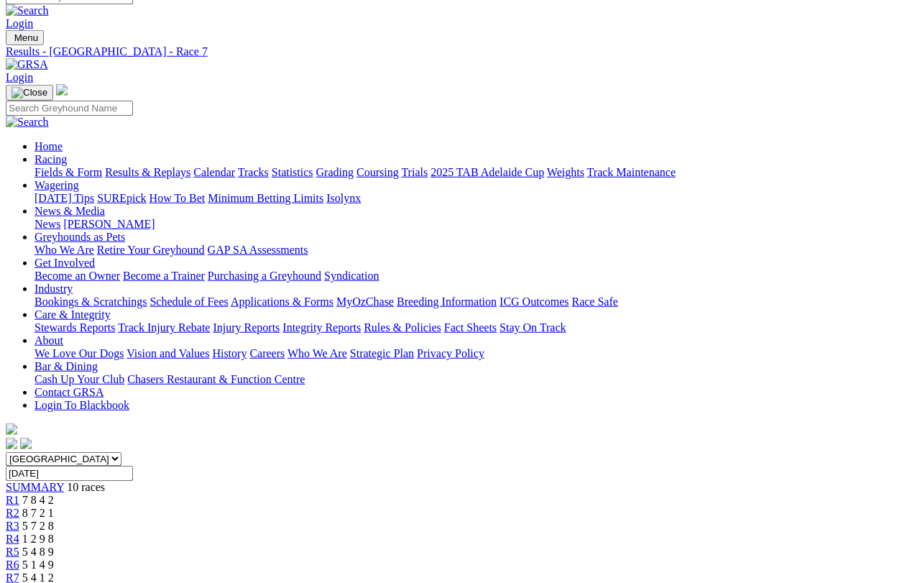
click at [19, 582] on span "R8" at bounding box center [13, 590] width 14 height 12
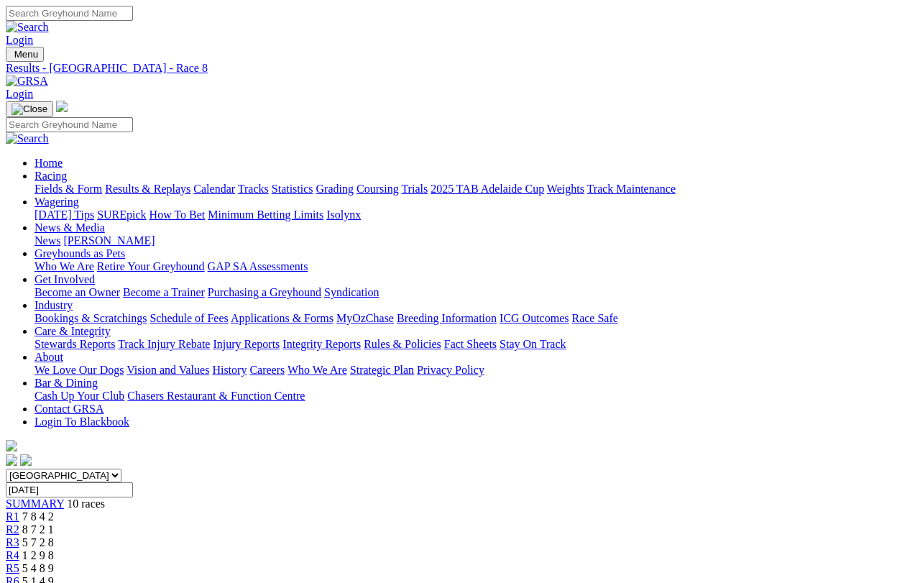
scroll to position [17, 0]
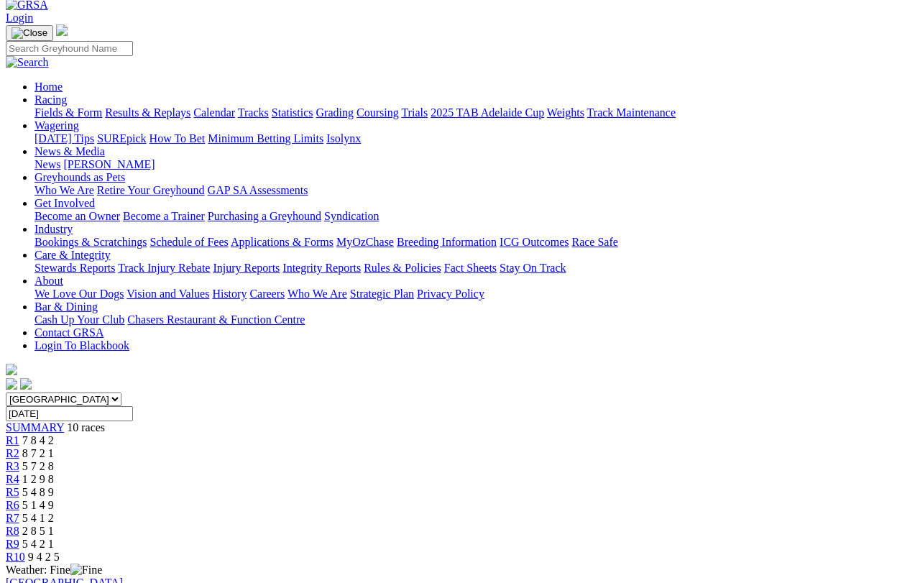
scroll to position [78, 0]
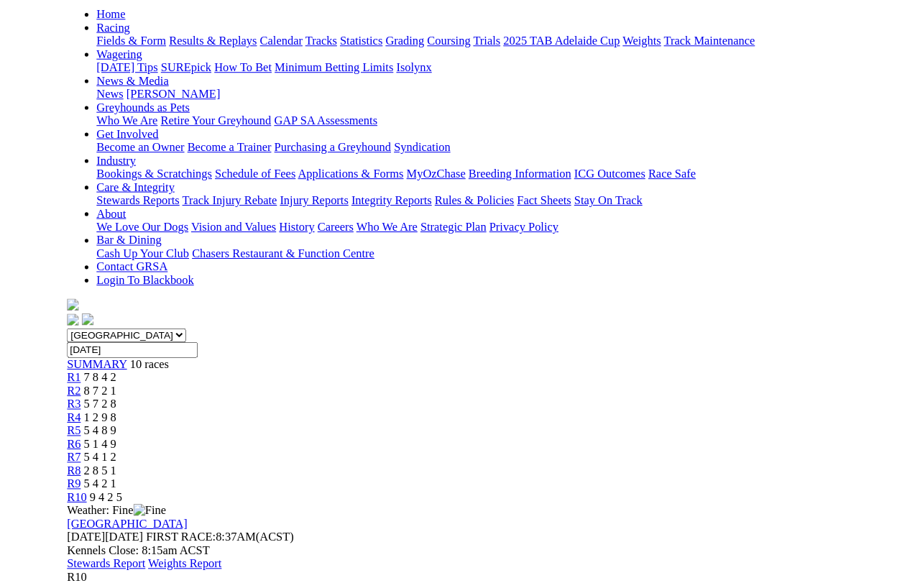
scroll to position [220, 0]
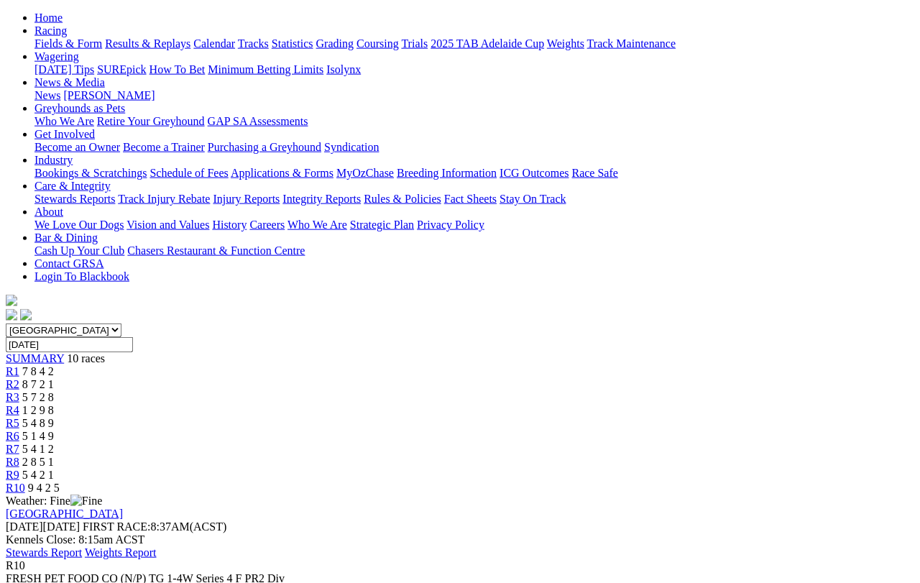
scroll to position [0, 0]
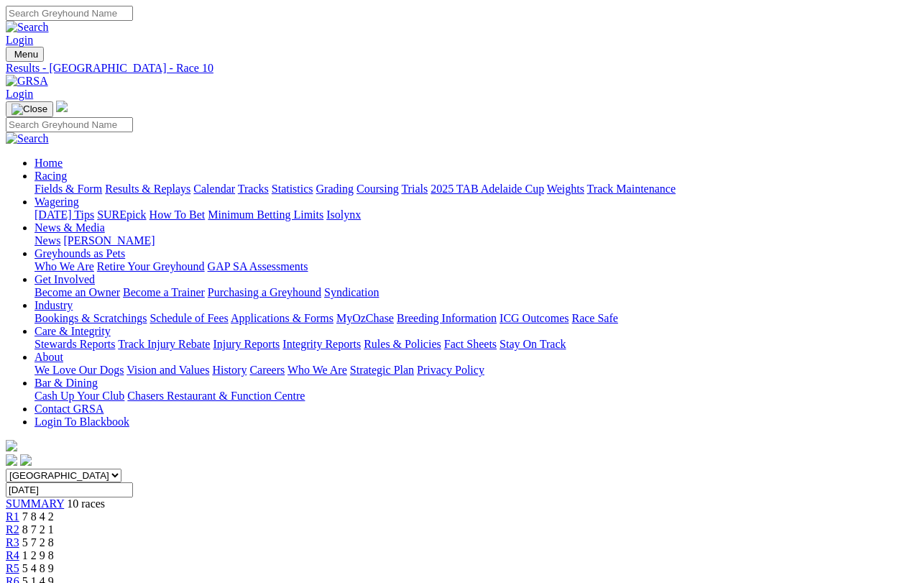
click at [55, 183] on link "Fields & Form" at bounding box center [68, 189] width 68 height 12
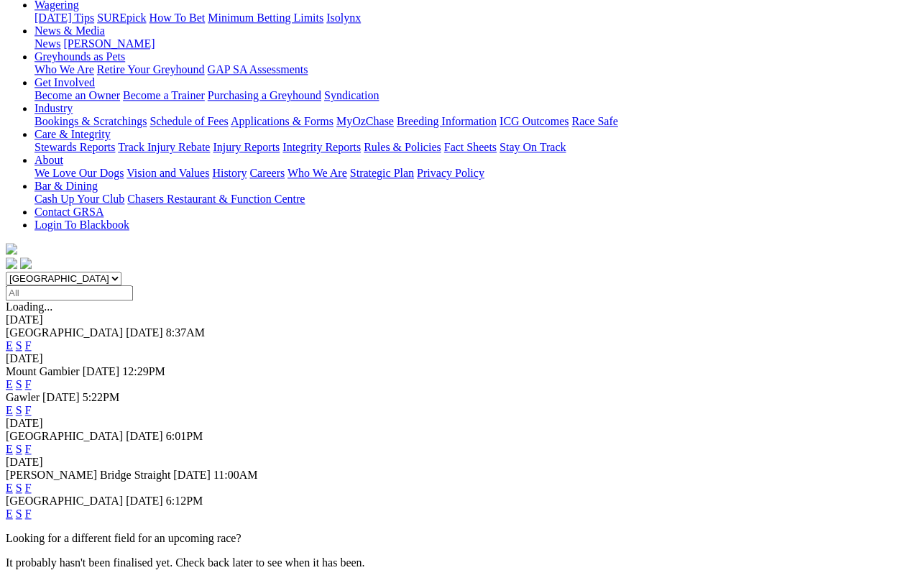
scroll to position [197, 0]
click at [13, 507] on link "E" at bounding box center [9, 513] width 7 height 12
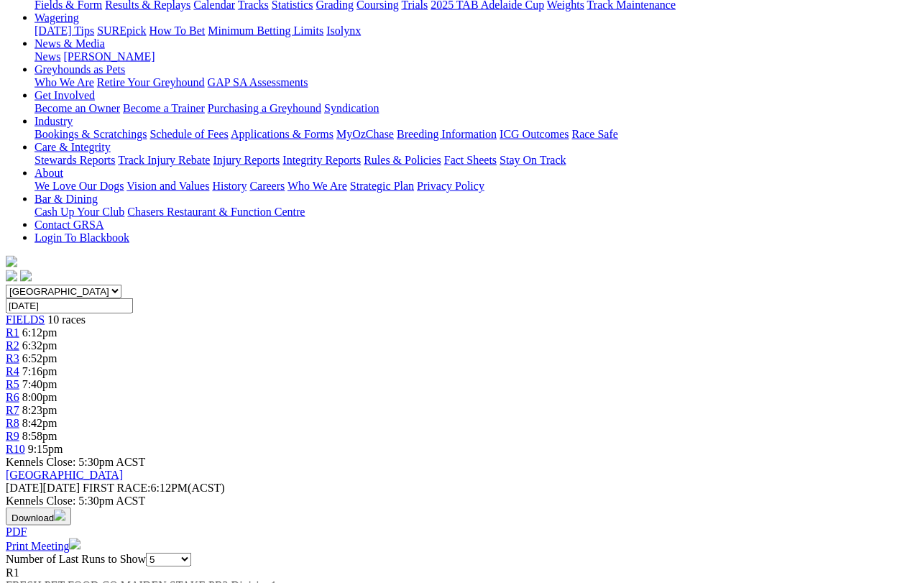
scroll to position [150, 0]
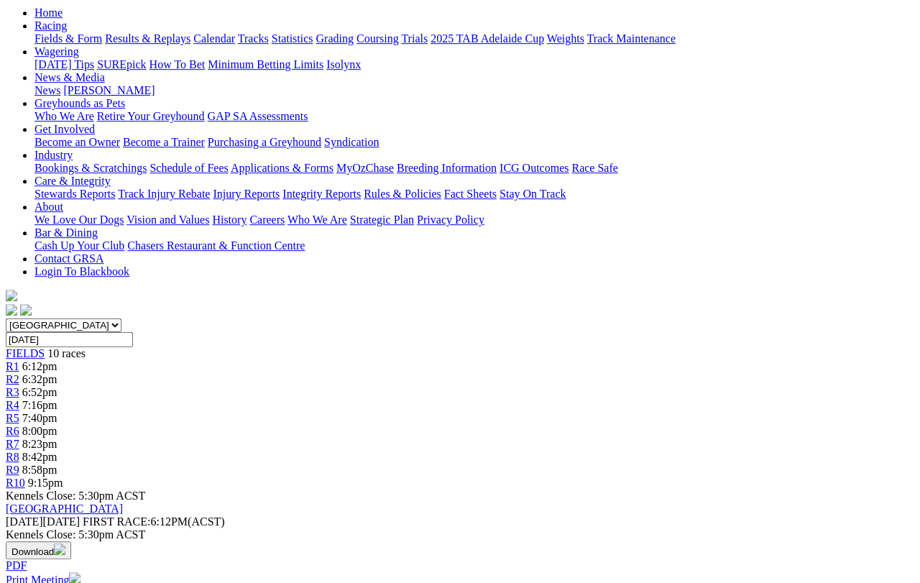
click at [19, 373] on span "R2" at bounding box center [13, 379] width 14 height 12
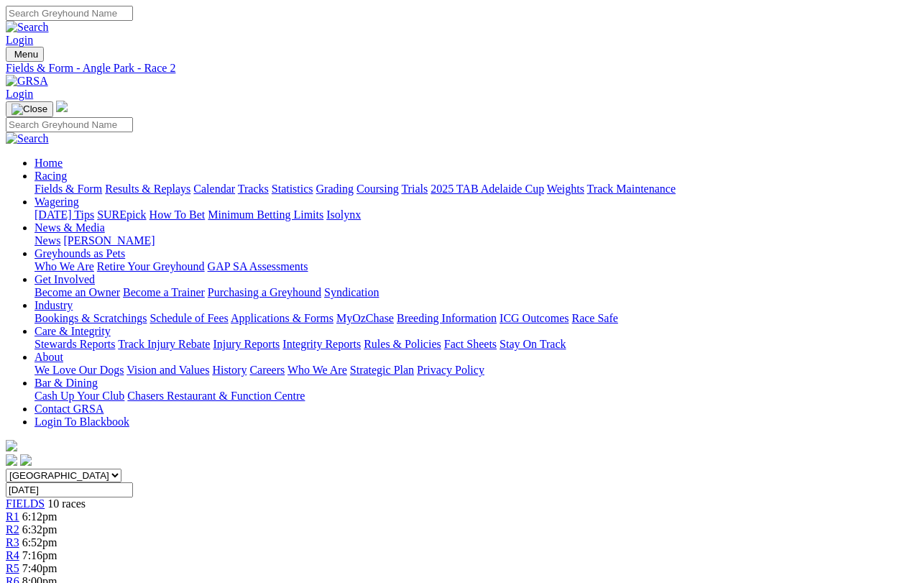
click at [19, 519] on span "R3" at bounding box center [13, 542] width 14 height 12
click at [19, 549] on link "R4" at bounding box center [13, 555] width 14 height 12
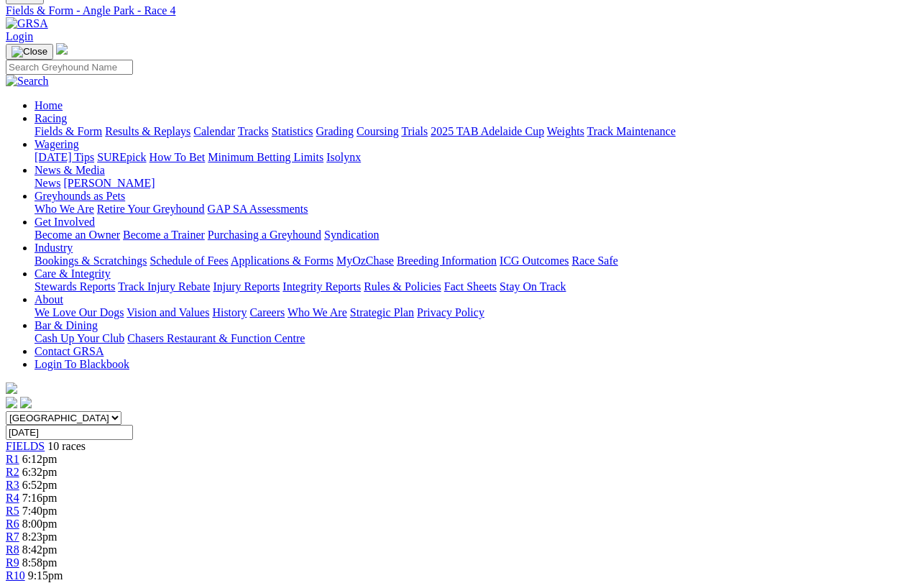
scroll to position [58, 0]
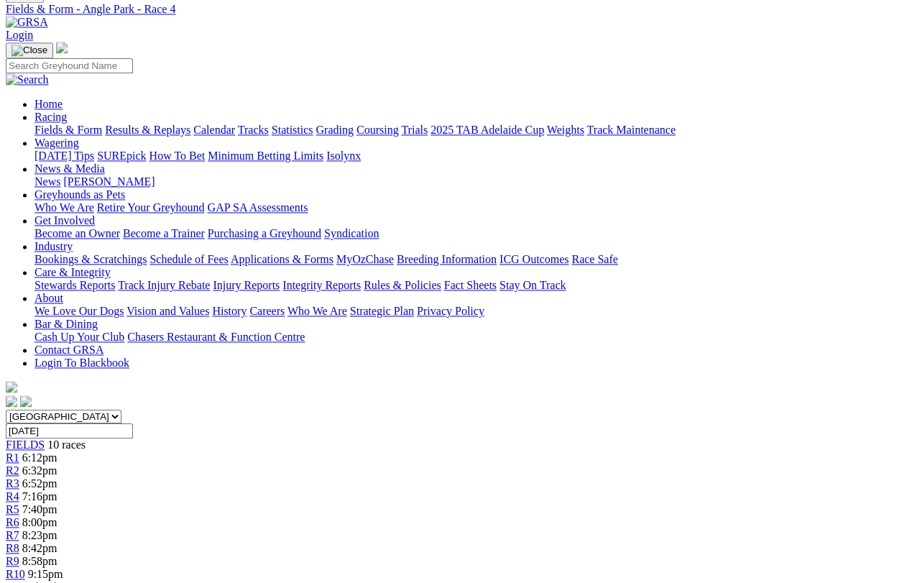
click at [19, 504] on span "R5" at bounding box center [13, 510] width 14 height 12
